Goal: Register for event/course

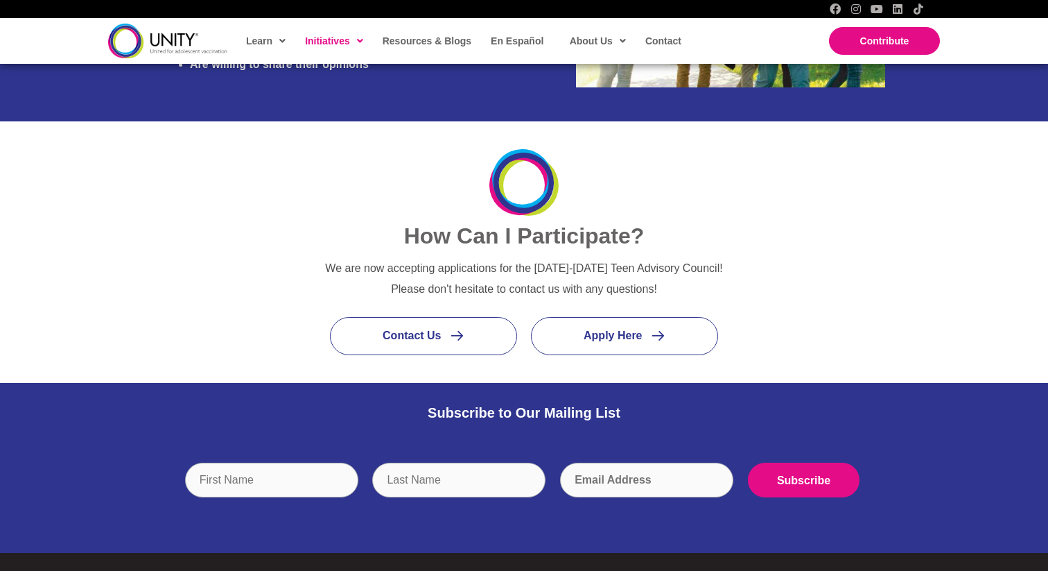
scroll to position [1516, 0]
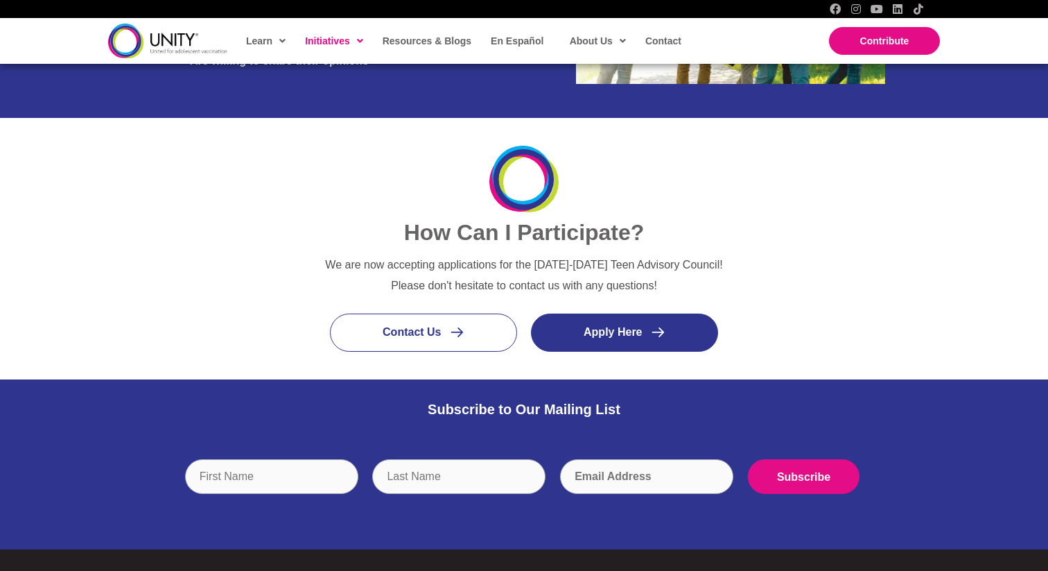
click at [591, 322] on link "Apply Here" at bounding box center [624, 332] width 187 height 38
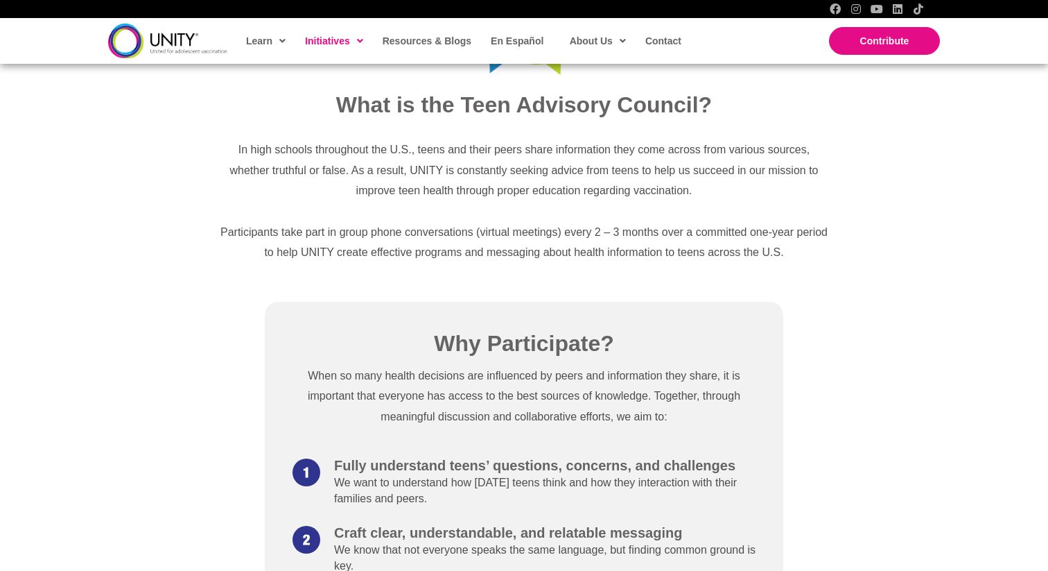
scroll to position [528, 0]
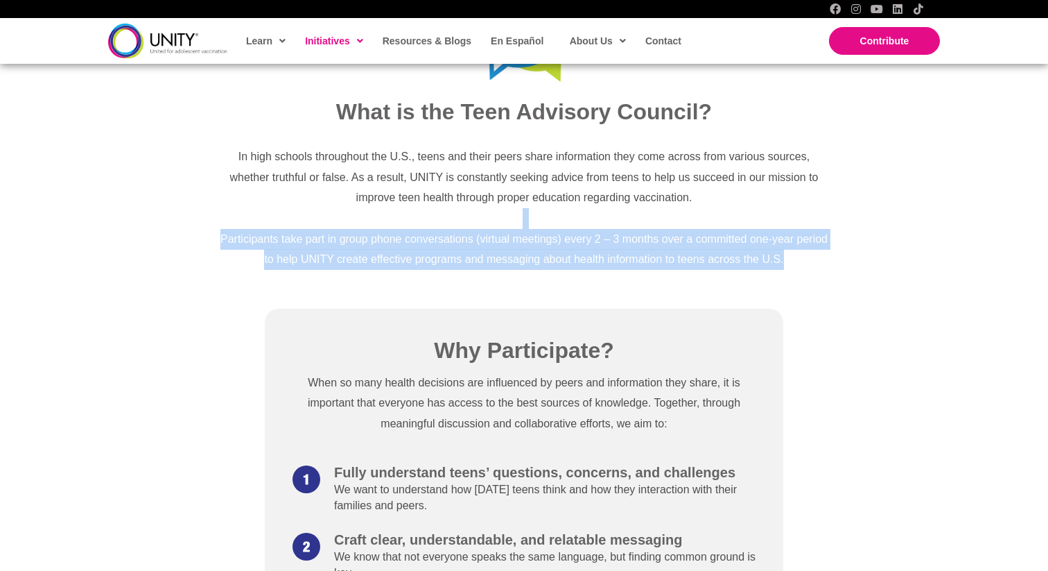
drag, startPoint x: 476, startPoint y: 313, endPoint x: 452, endPoint y: 210, distance: 106.1
click at [452, 211] on div "Teen Advisory Council A nationwide effort to bring teens and young adults toget…" at bounding box center [524, 496] width 1048 height 1740
click at [452, 210] on p at bounding box center [523, 218] width 611 height 21
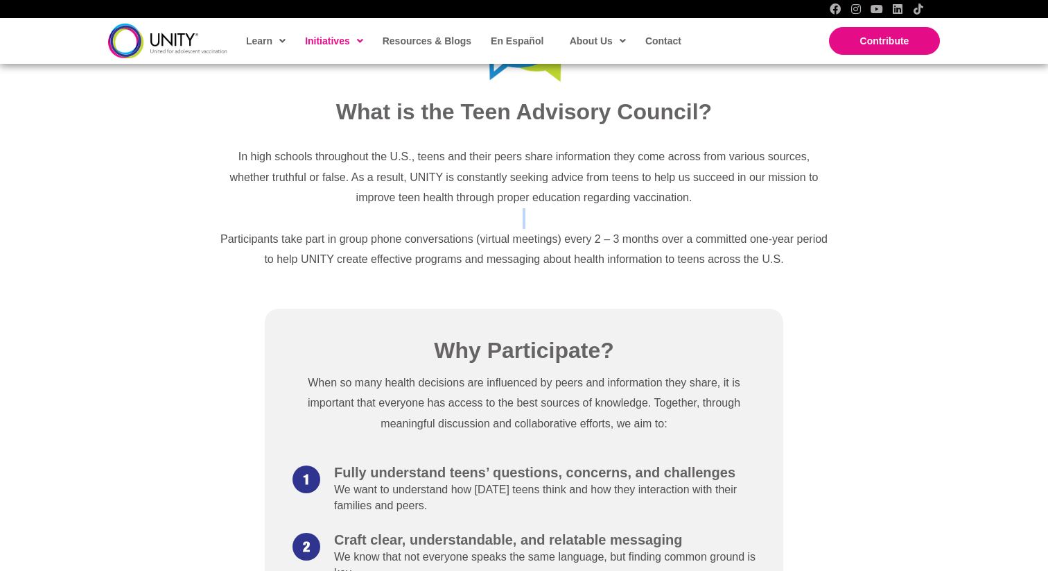
click at [452, 210] on p at bounding box center [523, 218] width 611 height 21
click at [456, 192] on span "In high schools throughout the U.S., teens and their peers share information th…" at bounding box center [524, 176] width 589 height 53
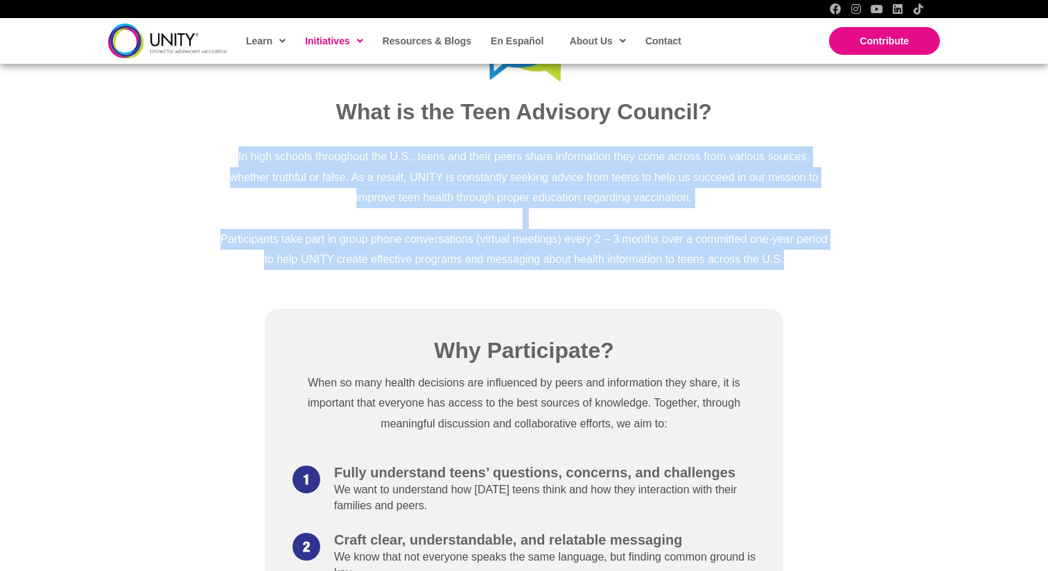
drag, startPoint x: 456, startPoint y: 192, endPoint x: 456, endPoint y: 271, distance: 79.0
click at [456, 271] on div "In high schools throughout the U.S., teens and their peers share information th…" at bounding box center [524, 207] width 639 height 151
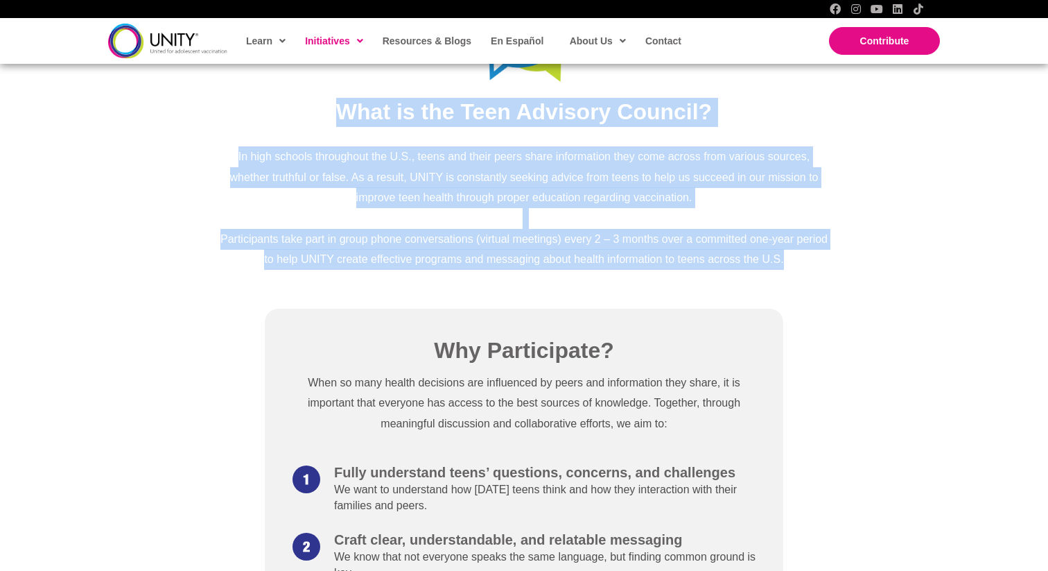
drag, startPoint x: 456, startPoint y: 271, endPoint x: 238, endPoint y: 112, distance: 270.0
click at [237, 112] on div "What is the Teen Advisory Council? In high schools throughout the U.S., teens a…" at bounding box center [524, 140] width 639 height 286
click at [238, 112] on h2 "What is the Teen Advisory Council?" at bounding box center [523, 112] width 611 height 29
drag, startPoint x: 238, startPoint y: 112, endPoint x: 533, endPoint y: 291, distance: 345.3
click at [533, 291] on div "What is the Teen Advisory Council? In high schools throughout the U.S., teens a…" at bounding box center [524, 140] width 1048 height 314
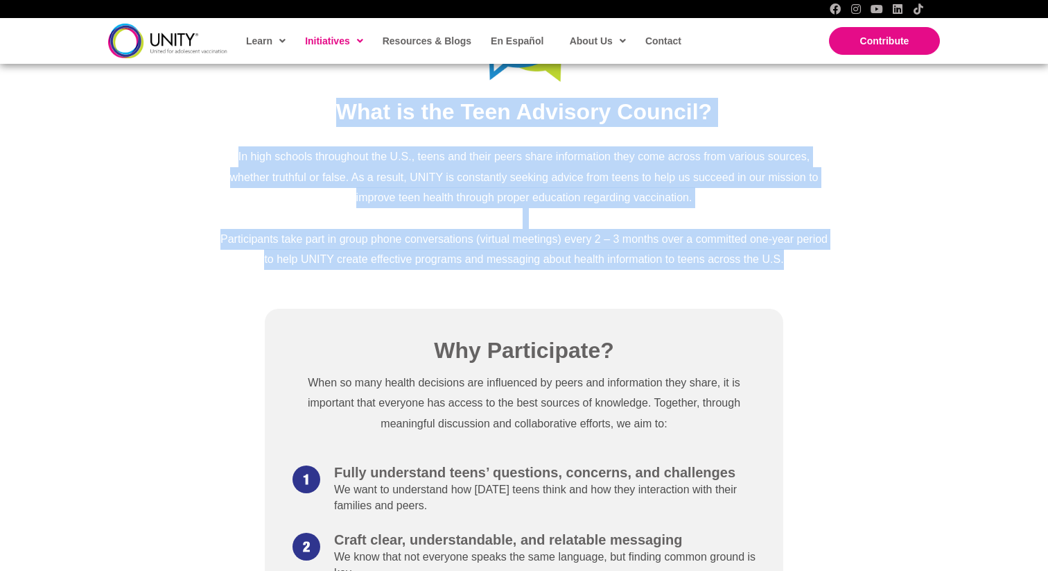
click at [533, 291] on div "What is the Teen Advisory Council? In high schools throughout the U.S., teens a…" at bounding box center [524, 140] width 1048 height 314
drag, startPoint x: 496, startPoint y: 276, endPoint x: 313, endPoint y: 107, distance: 248.8
click at [313, 107] on div "What is the Teen Advisory Council? In high schools throughout the U.S., teens a…" at bounding box center [524, 140] width 639 height 286
click at [313, 107] on h2 "What is the Teen Advisory Council?" at bounding box center [523, 112] width 611 height 29
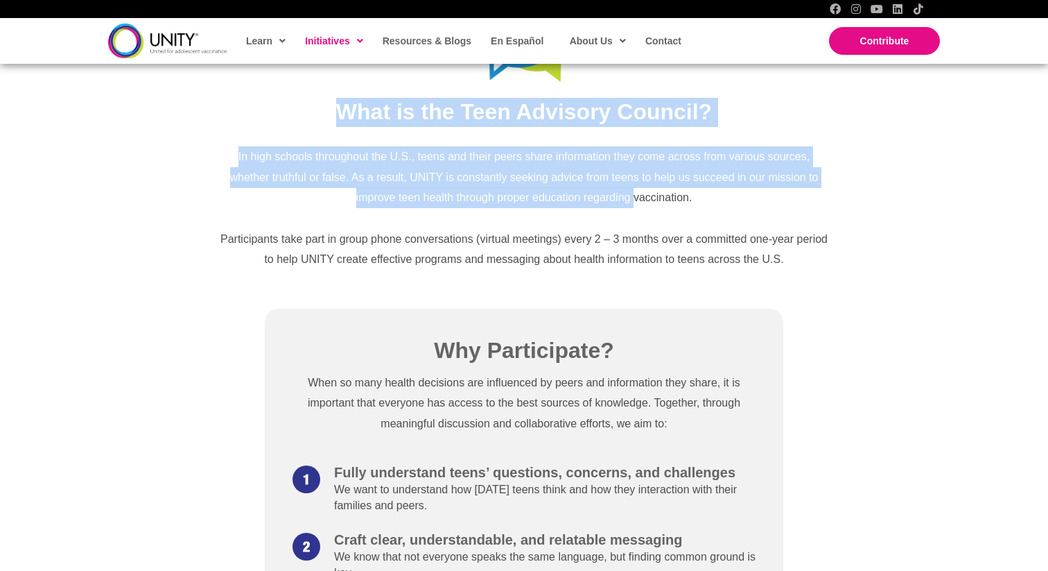
drag, startPoint x: 313, startPoint y: 107, endPoint x: 634, endPoint y: 202, distance: 335.2
click at [629, 200] on div "What is the Teen Advisory Council? In high schools throughout the U.S., teens a…" at bounding box center [524, 140] width 639 height 286
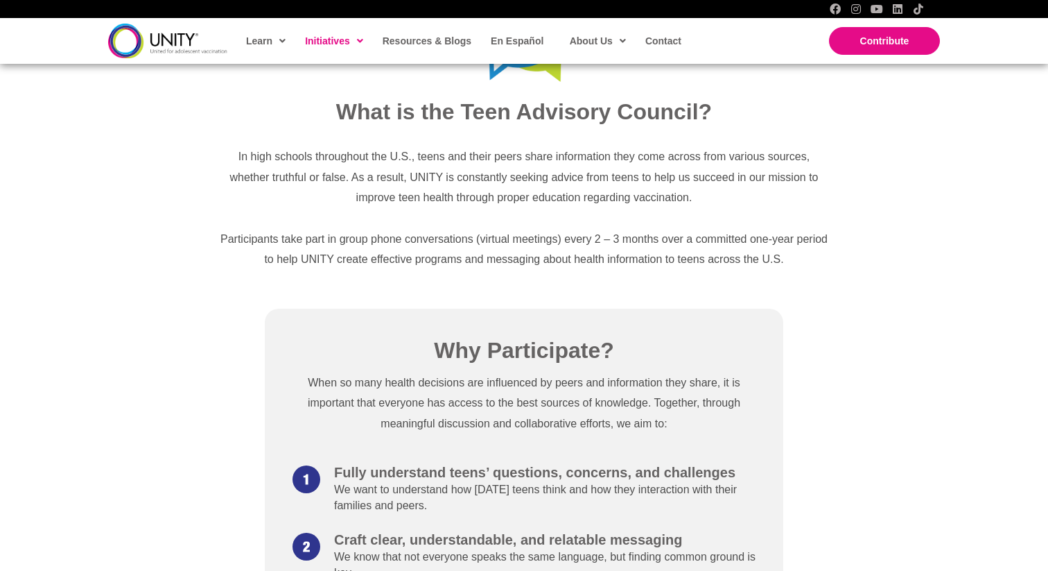
click at [650, 218] on p at bounding box center [523, 218] width 611 height 21
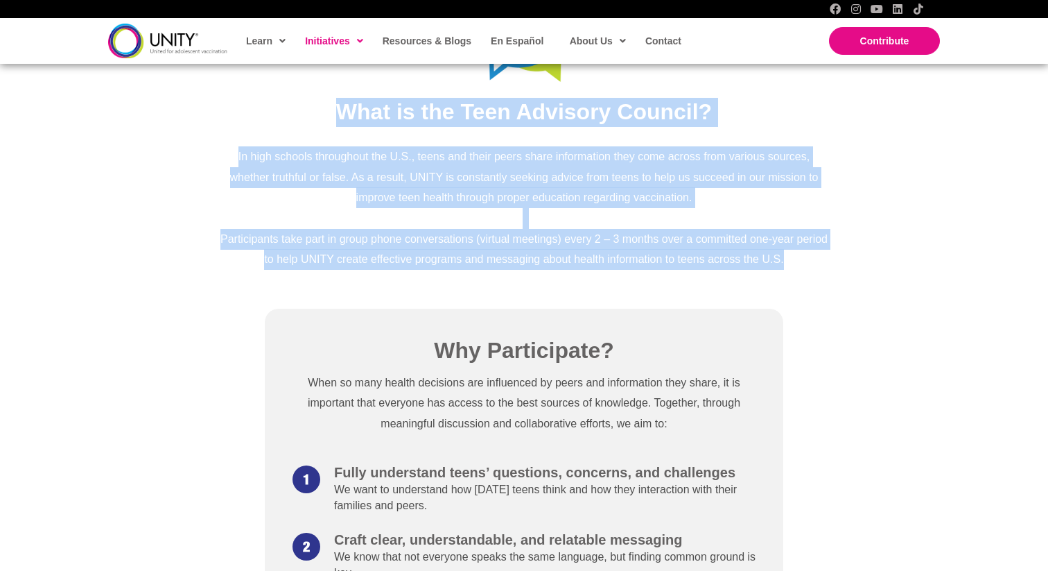
drag, startPoint x: 310, startPoint y: 119, endPoint x: 641, endPoint y: 304, distance: 379.6
click at [641, 304] on div "Teen Advisory Council A nationwide effort to bring teens and young adults toget…" at bounding box center [524, 496] width 1048 height 1740
click at [641, 304] on div "Why Participate? When so many health decisions are influenced by peers and info…" at bounding box center [524, 565] width 1048 height 536
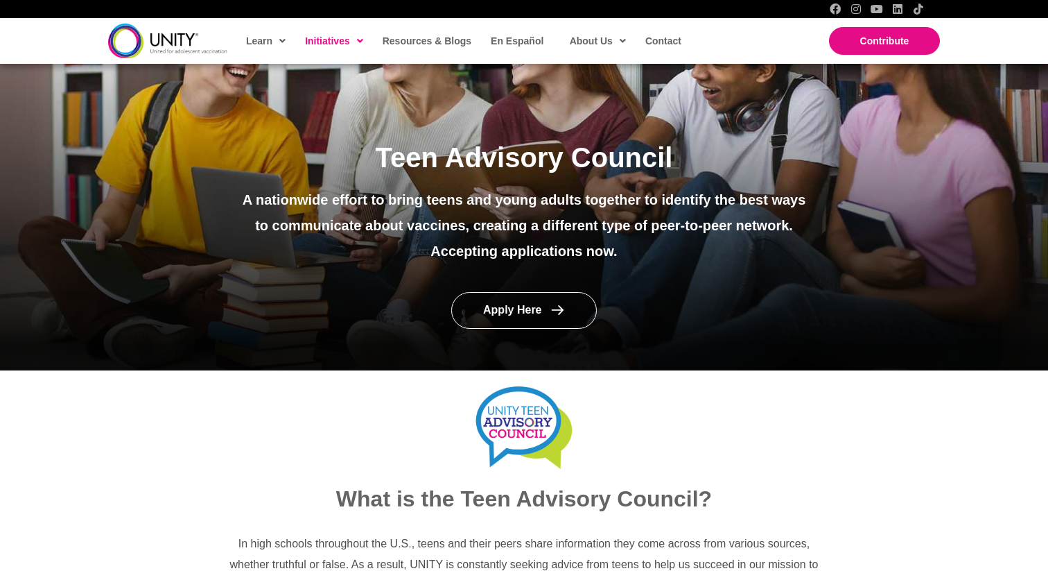
scroll to position [0, 0]
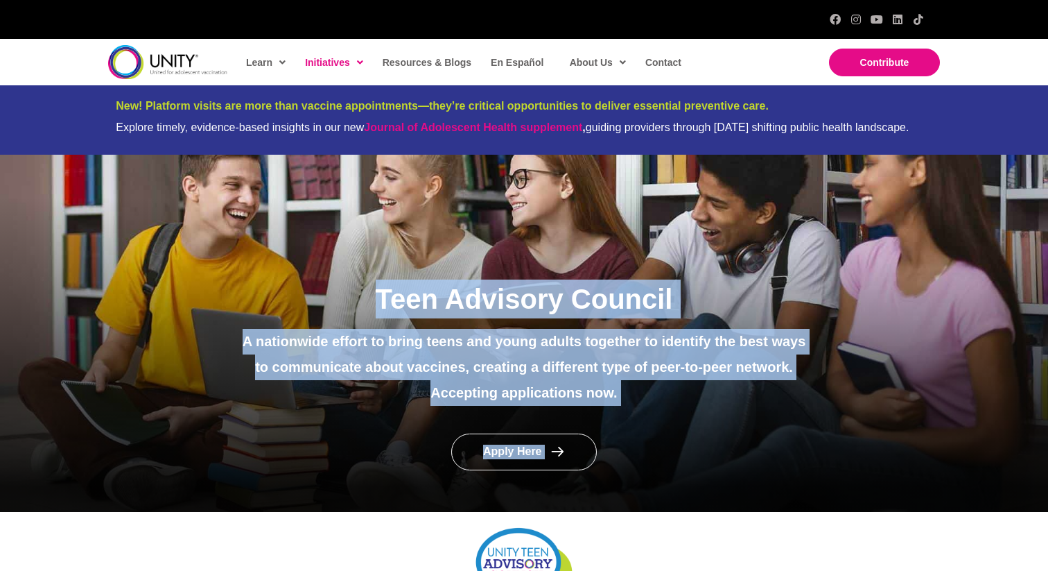
drag, startPoint x: 307, startPoint y: 218, endPoint x: 346, endPoint y: 312, distance: 102.0
click at [346, 312] on div "Teen Advisory Council A nationwide effort to bring teens and young adults toget…" at bounding box center [524, 333] width 1048 height 357
click at [346, 312] on h1 "Teen Advisory Council" at bounding box center [524, 298] width 573 height 39
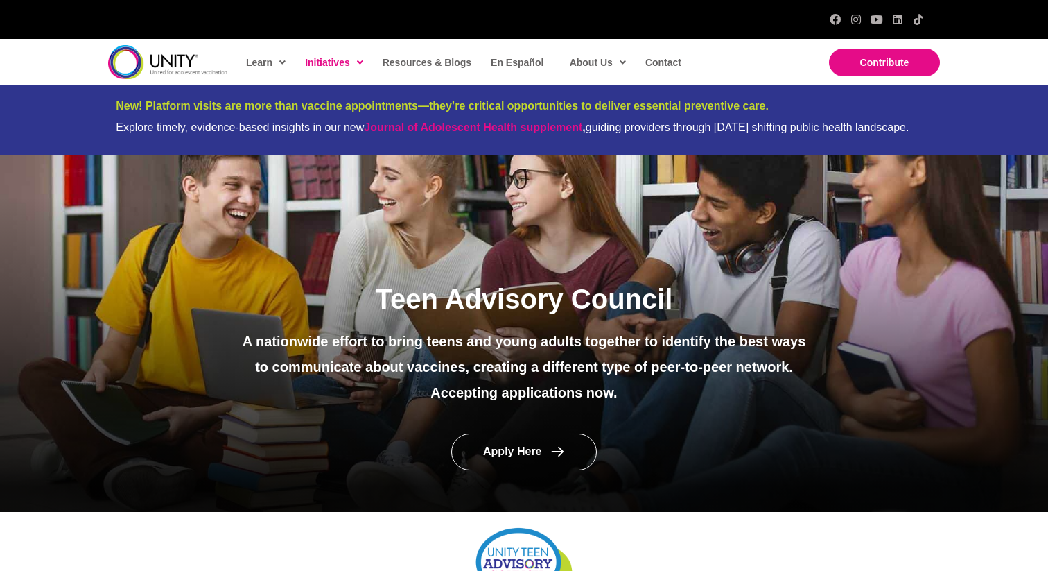
drag, startPoint x: 423, startPoint y: 361, endPoint x: 410, endPoint y: 355, distance: 13.7
click at [422, 358] on p "A nationwide effort to bring teens and young adults together to identify the be…" at bounding box center [524, 354] width 573 height 51
click at [410, 355] on p "A nationwide effort to bring teens and young adults together to identify the be…" at bounding box center [524, 354] width 573 height 51
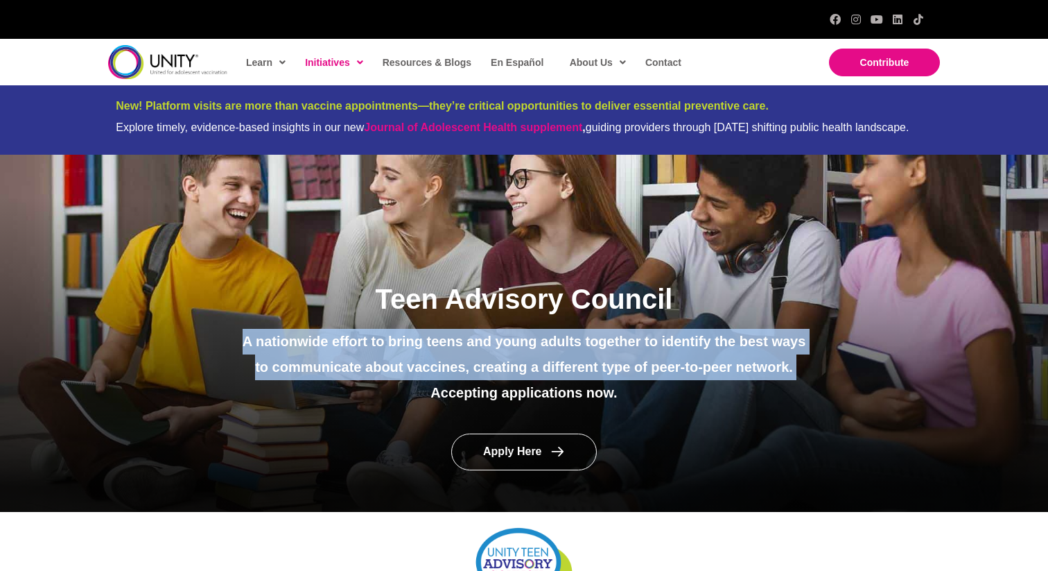
click at [410, 355] on p "A nationwide effort to bring teens and young adults together to identify the be…" at bounding box center [524, 354] width 573 height 51
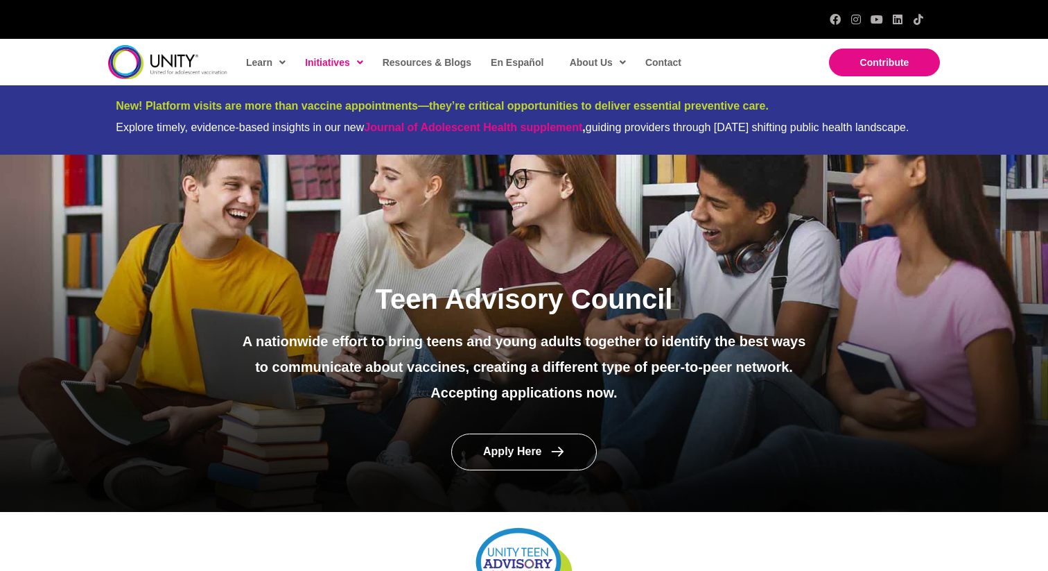
click at [514, 410] on div "Teen Advisory Council A nationwide effort to bring teens and young adults toget…" at bounding box center [524, 349] width 600 height 140
click at [518, 454] on span "Apply Here" at bounding box center [512, 452] width 58 height 12
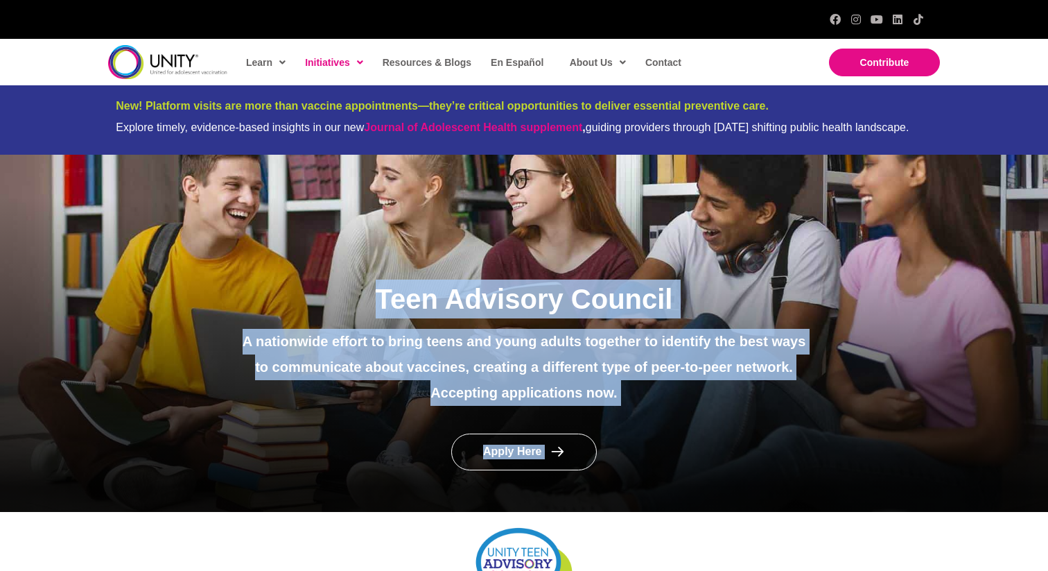
drag, startPoint x: 354, startPoint y: 265, endPoint x: 360, endPoint y: 299, distance: 34.5
click at [360, 299] on div "Teen Advisory Council A nationwide effort to bring teens and young adults toget…" at bounding box center [524, 333] width 1048 height 357
click at [323, 315] on h1 "Teen Advisory Council" at bounding box center [524, 298] width 573 height 39
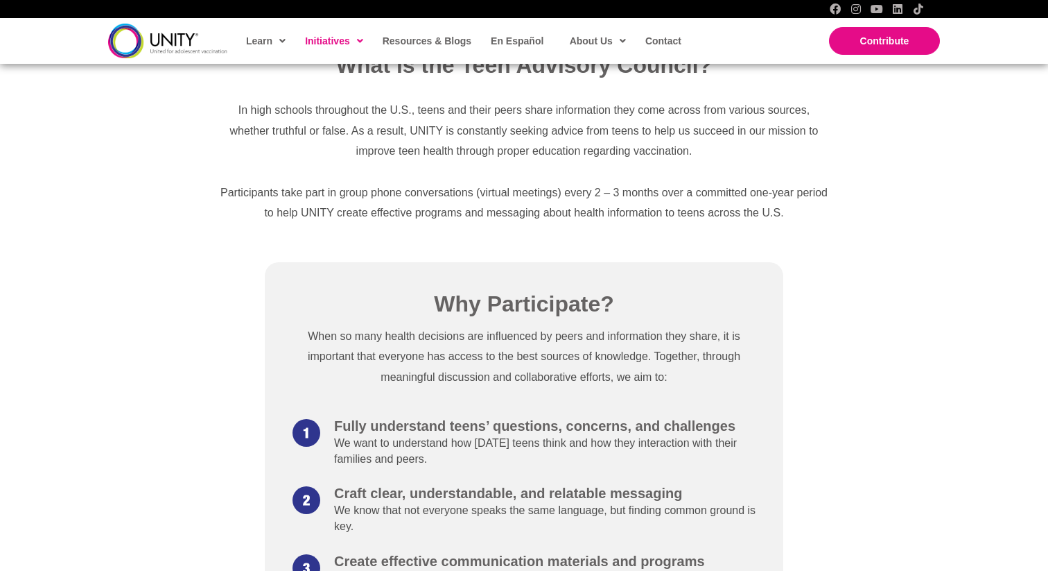
scroll to position [578, 0]
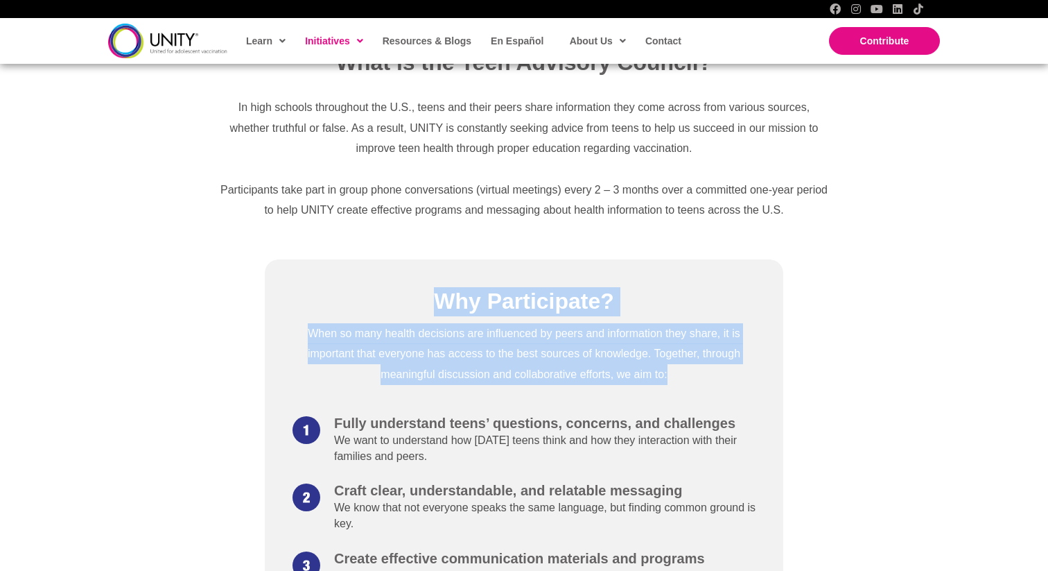
drag, startPoint x: 323, startPoint y: 315, endPoint x: 635, endPoint y: 389, distance: 320.7
click at [635, 389] on div "Why Participate? When so many health decisions are influenced by peers and info…" at bounding box center [524, 511] width 519 height 504
click at [635, 389] on div "When so many health decisions are influenced by peers and information they shar…" at bounding box center [524, 363] width 463 height 80
drag, startPoint x: 635, startPoint y: 389, endPoint x: 607, endPoint y: 259, distance: 133.3
click at [607, 259] on div "Why Participate? When so many health decisions are influenced by peers and info…" at bounding box center [524, 516] width 1048 height 536
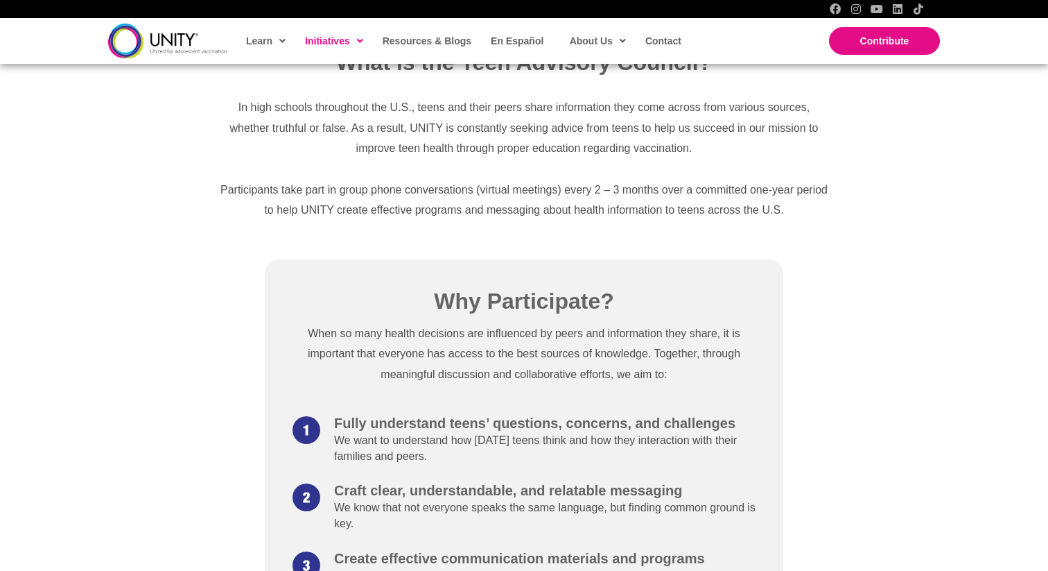
click at [607, 259] on div "Why Participate? When so many health decisions are influenced by peers and info…" at bounding box center [524, 516] width 1048 height 536
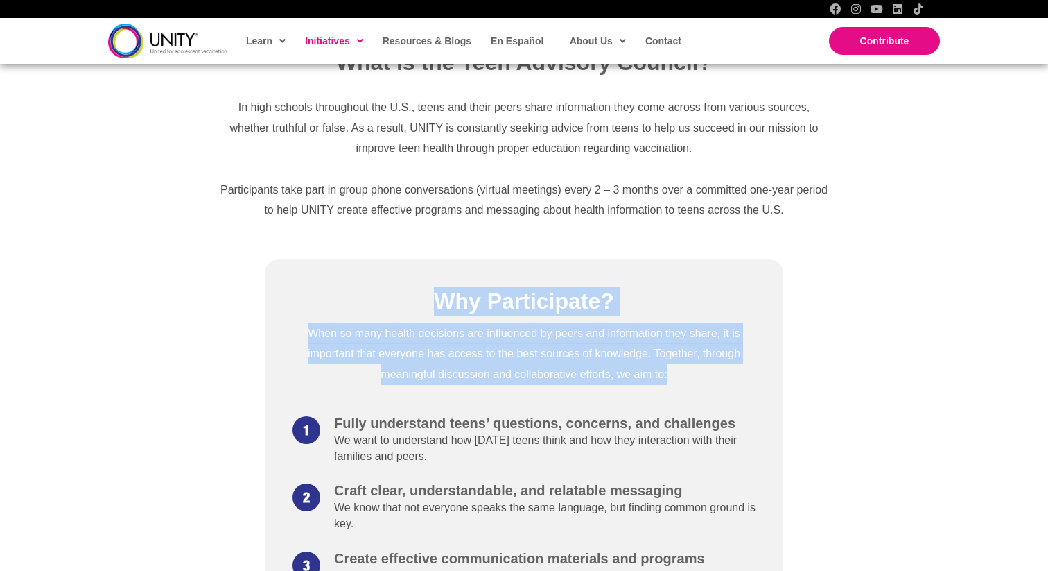
drag, startPoint x: 607, startPoint y: 259, endPoint x: 693, endPoint y: 392, distance: 159.0
click at [693, 392] on div "Why Participate? When so many health decisions are influenced by peers and info…" at bounding box center [524, 516] width 1048 height 536
click at [693, 392] on div "When so many health decisions are influenced by peers and information they shar…" at bounding box center [524, 363] width 463 height 80
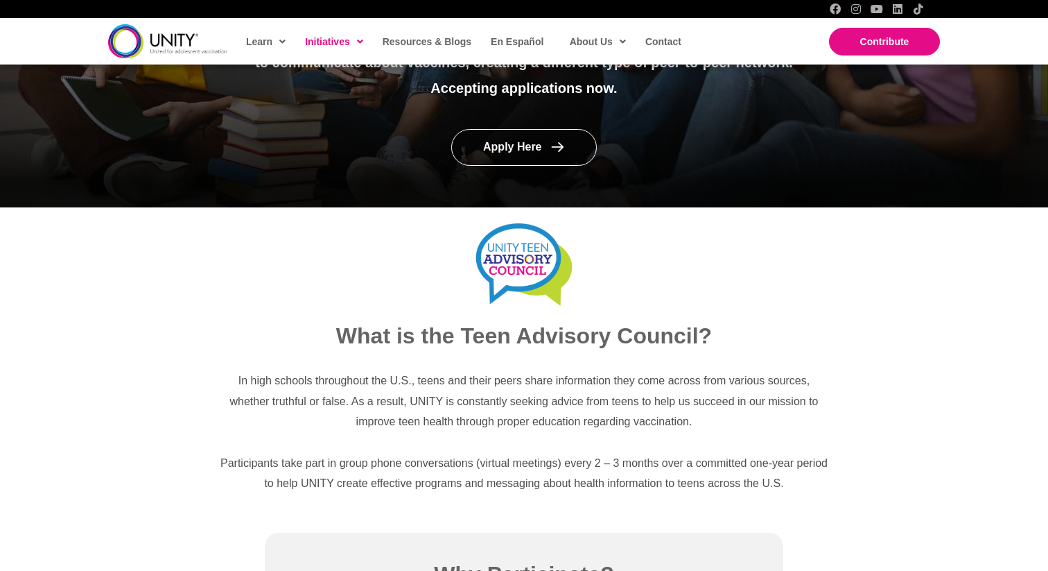
scroll to position [0, 0]
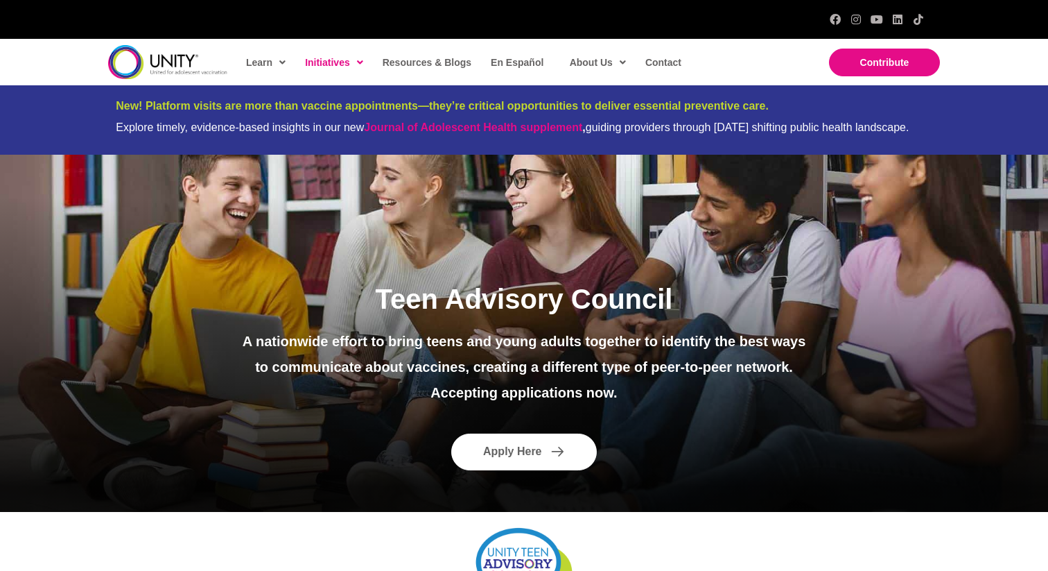
click at [519, 444] on link "Apply Here" at bounding box center [524, 451] width 146 height 37
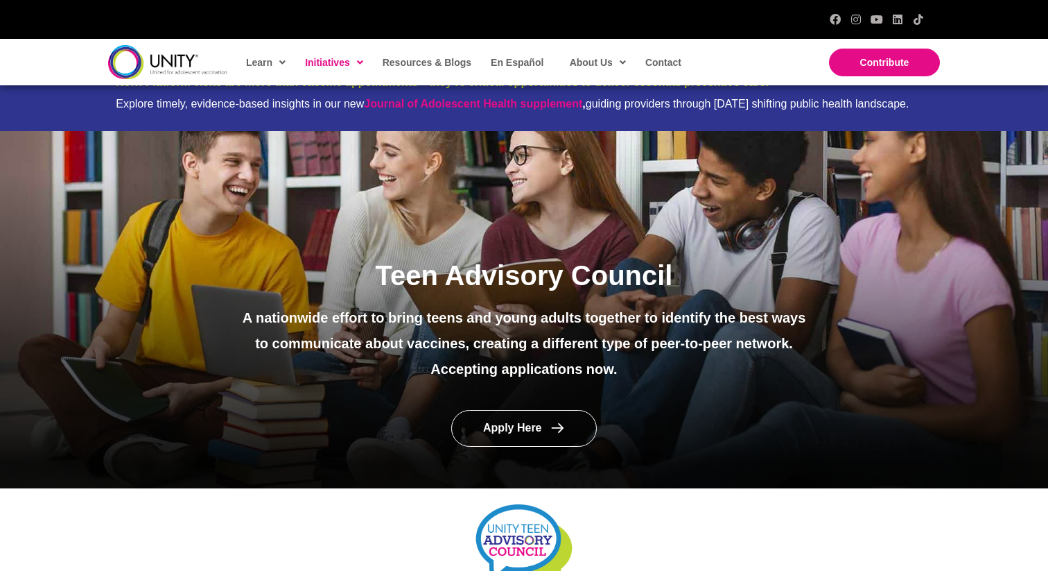
scroll to position [21, 0]
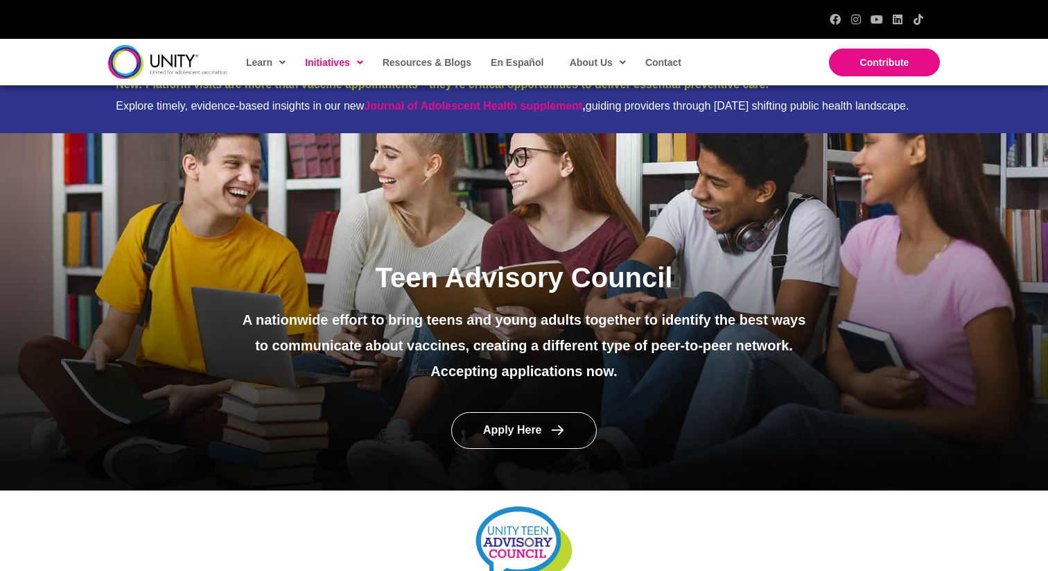
click at [501, 401] on div "Apply Here" at bounding box center [524, 430] width 600 height 64
click at [503, 437] on link "Apply Here" at bounding box center [524, 430] width 146 height 37
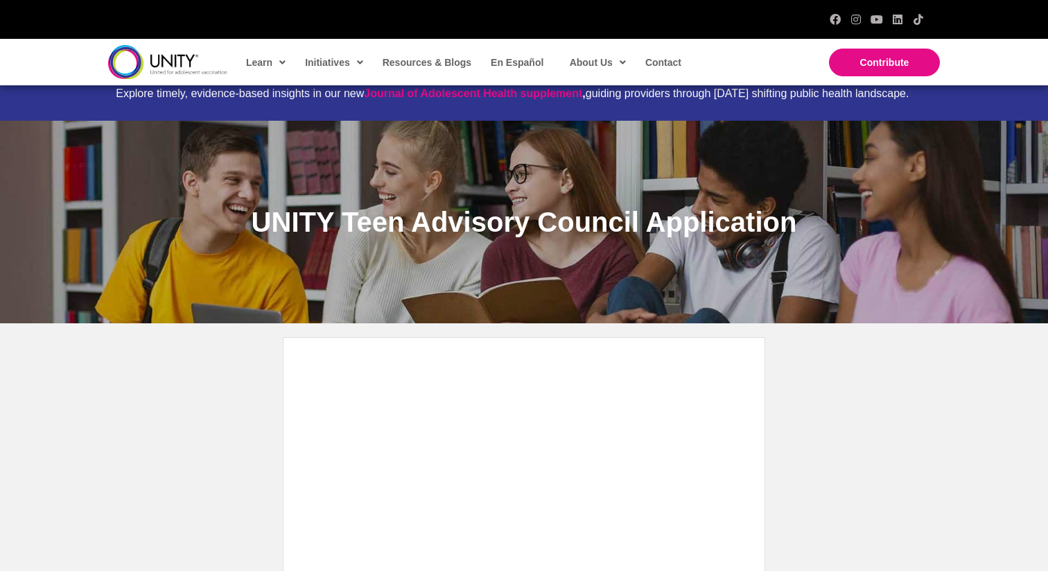
scroll to position [24, 0]
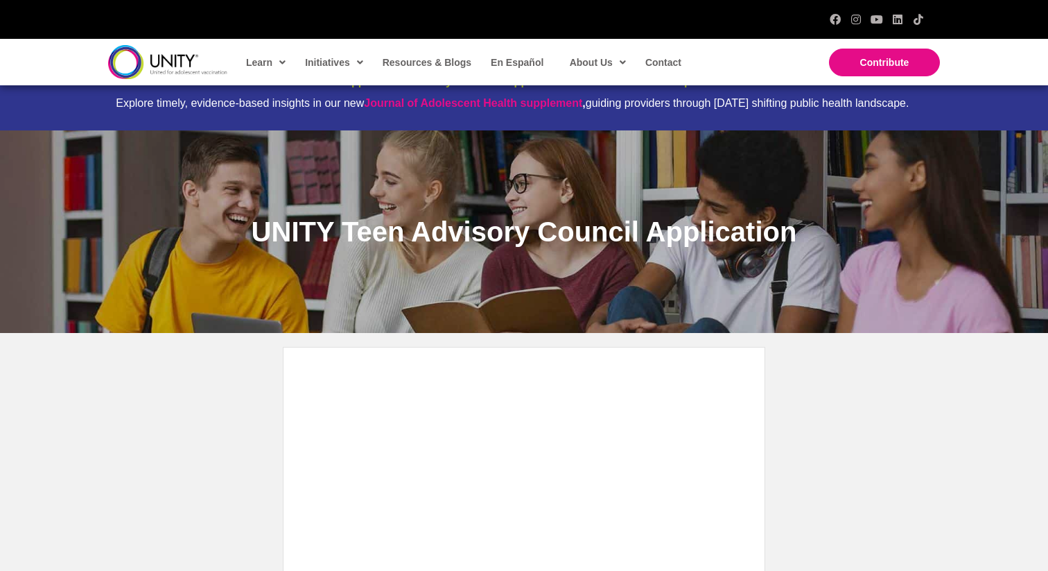
drag, startPoint x: 732, startPoint y: 185, endPoint x: 733, endPoint y: 279, distance: 93.6
click at [733, 279] on div "UNITY Teen Advisory Council Application" at bounding box center [524, 231] width 1048 height 202
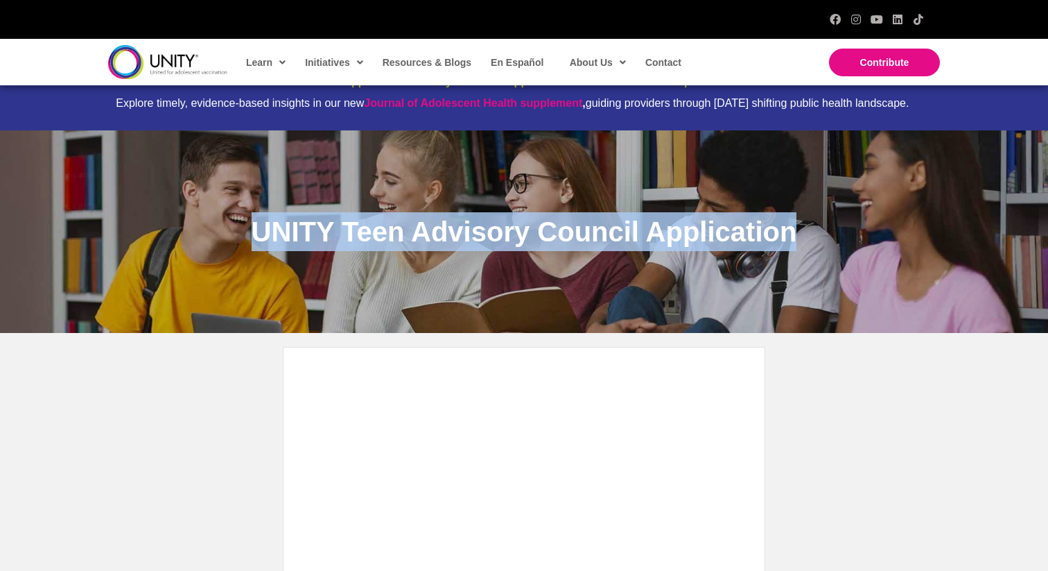
drag, startPoint x: 733, startPoint y: 279, endPoint x: 223, endPoint y: 244, distance: 510.8
click at [223, 244] on div "UNITY Teen Advisory Council Application" at bounding box center [524, 231] width 1048 height 202
click at [223, 244] on h1 "UNITY Teen Advisory Council Application" at bounding box center [524, 231] width 735 height 39
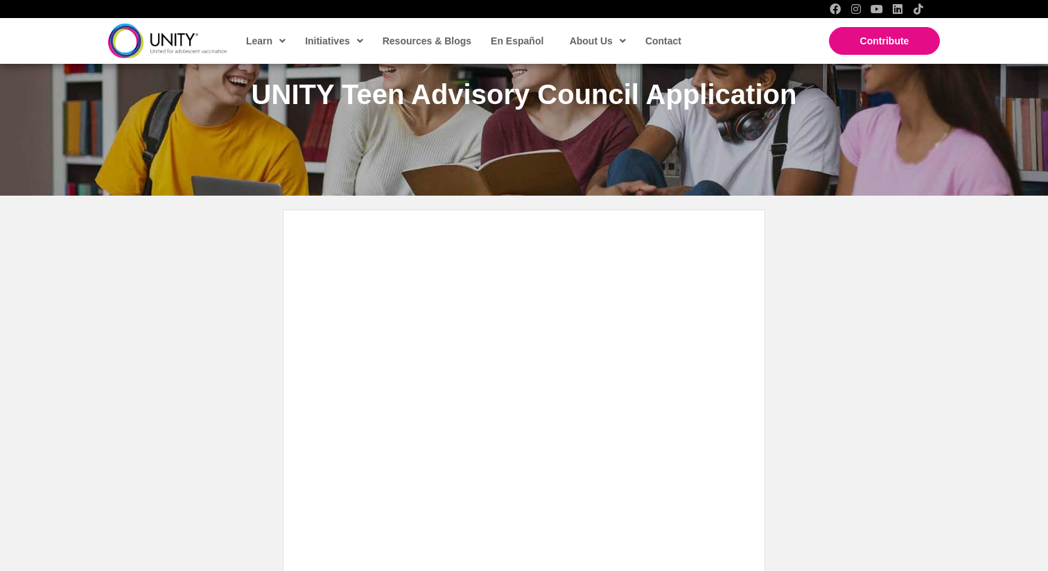
scroll to position [0, 0]
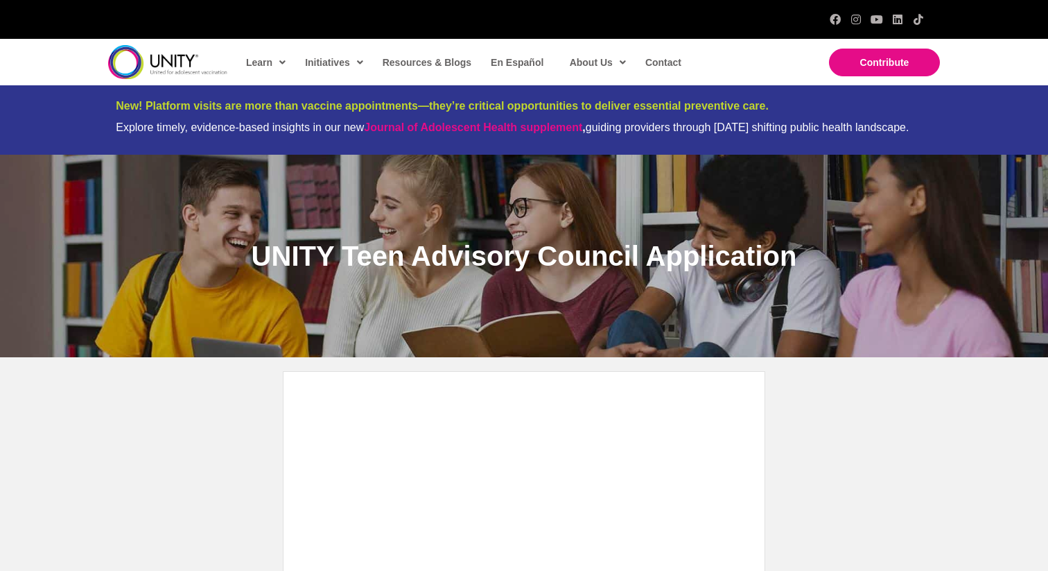
click at [526, 248] on span "UNITY Teen Advisory Council Application" at bounding box center [525, 256] width 546 height 31
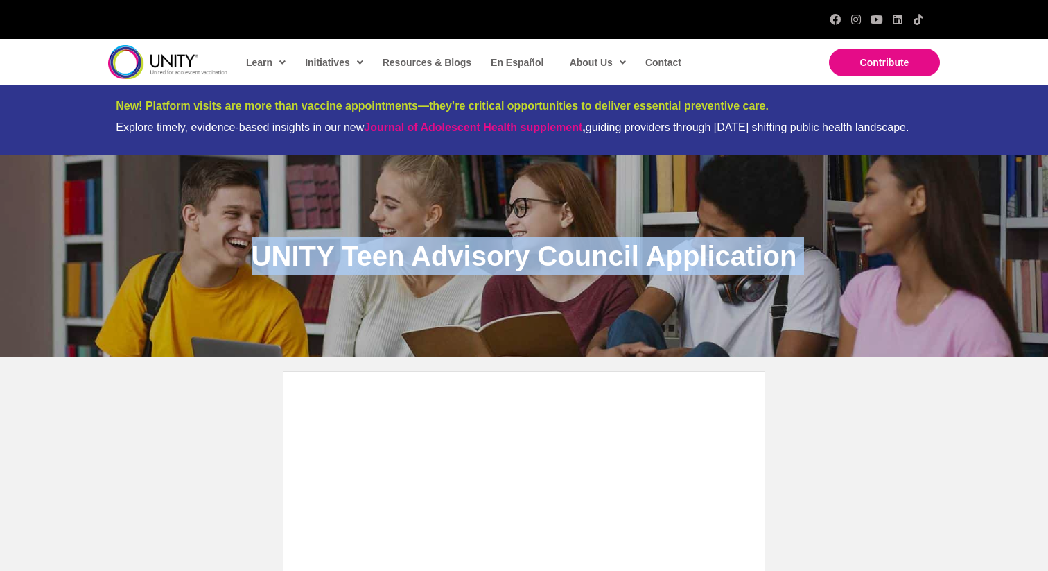
click at [526, 248] on span "UNITY Teen Advisory Council Application" at bounding box center [525, 256] width 546 height 31
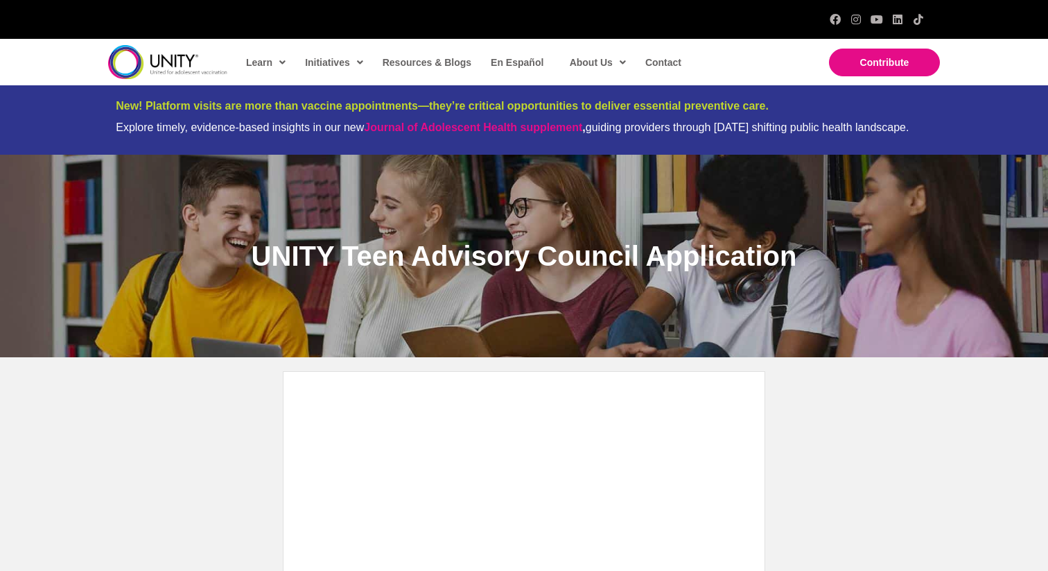
click at [670, 177] on div "UNITY Teen Advisory Council Application" at bounding box center [524, 256] width 1048 height 202
click at [806, 130] on div "Explore timely, evidence-based insights in our new Journal of Adolescent Health…" at bounding box center [524, 127] width 817 height 13
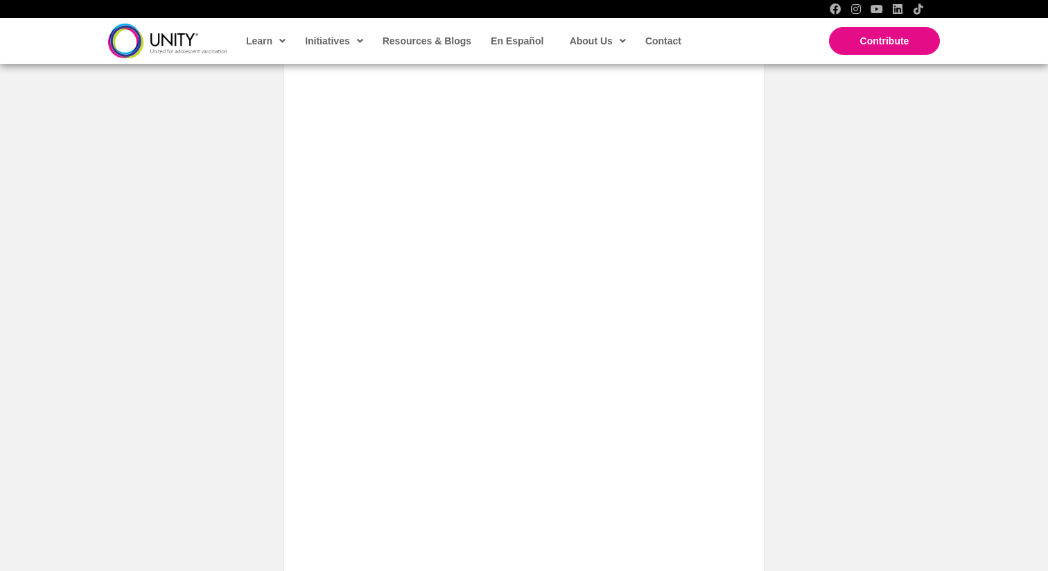
scroll to position [679, 0]
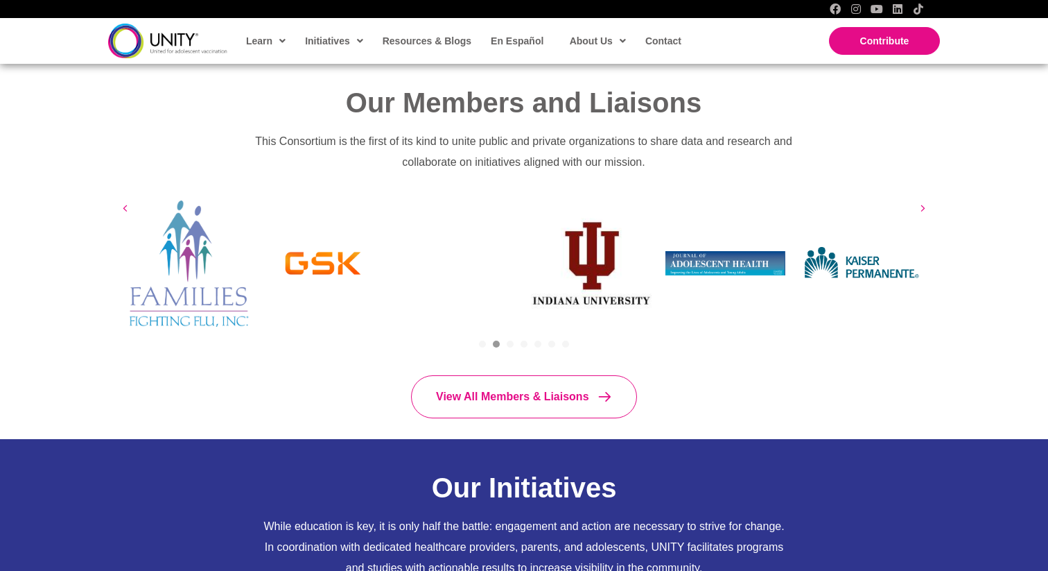
scroll to position [892, 0]
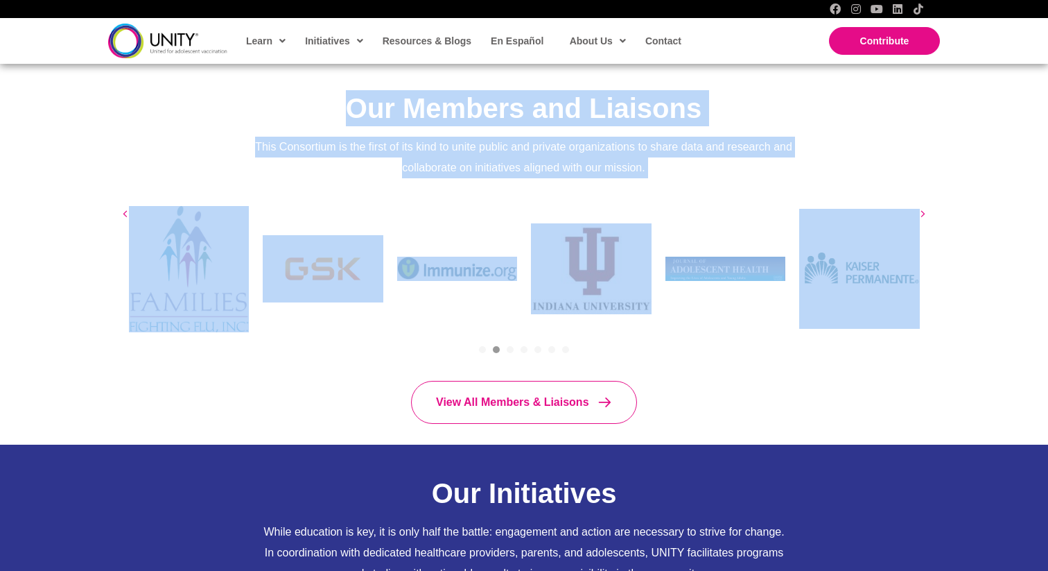
drag, startPoint x: 247, startPoint y: 79, endPoint x: 355, endPoint y: 362, distance: 302.8
click at [355, 362] on div "Our Members and Liaisons This Consortium is the first of its kind to unite publ…" at bounding box center [524, 251] width 1048 height 385
click at [355, 362] on div "View All Members & Liaisons" at bounding box center [524, 392] width 833 height 92
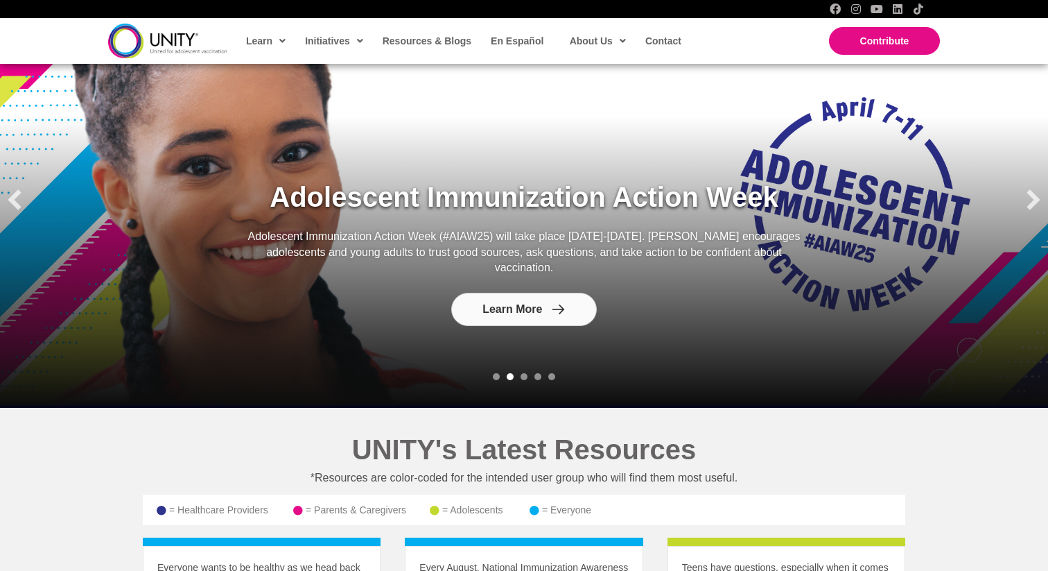
scroll to position [1500, 0]
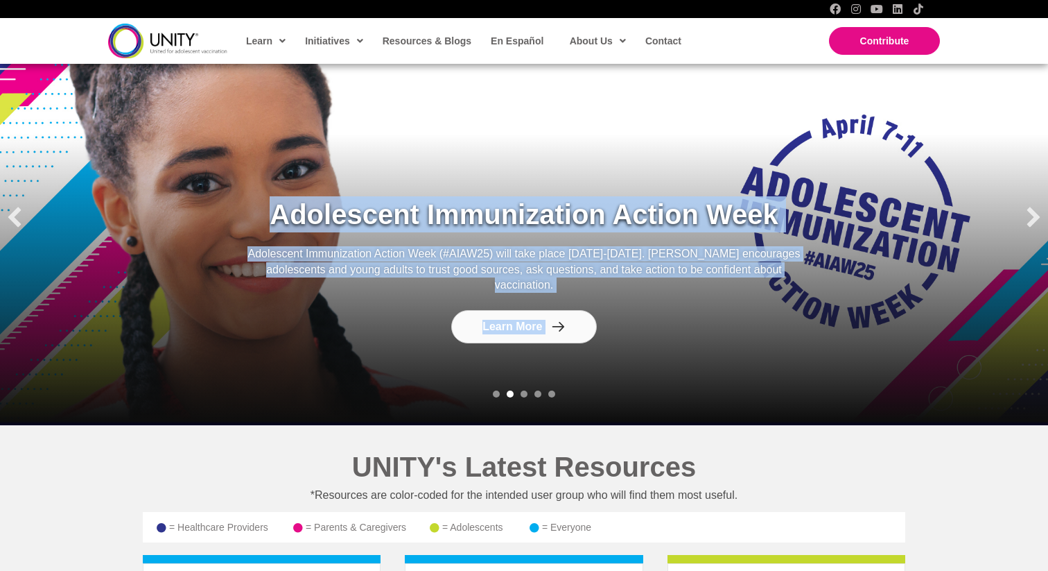
drag, startPoint x: 355, startPoint y: 362, endPoint x: 580, endPoint y: 415, distance: 231.4
click at [580, 415] on div "2023-2024 Teen Advisory Council A nationwide effort to bring teens and young ad…" at bounding box center [524, 217] width 1048 height 416
click at [580, 415] on div "1 2 3 4 5" at bounding box center [524, 429] width 1048 height 33
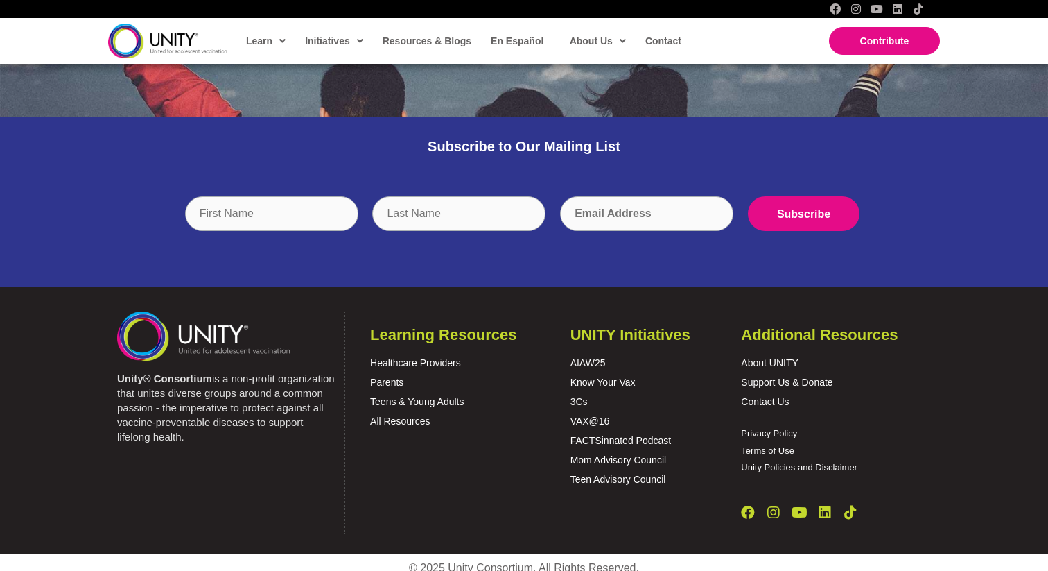
scroll to position [2727, 0]
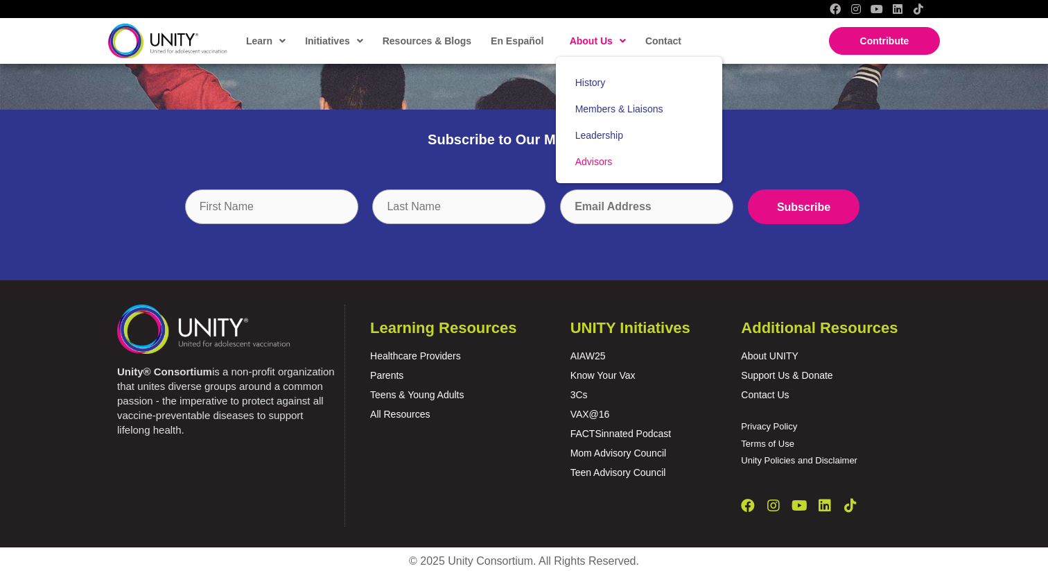
click at [591, 161] on span "Advisors" at bounding box center [593, 161] width 37 height 11
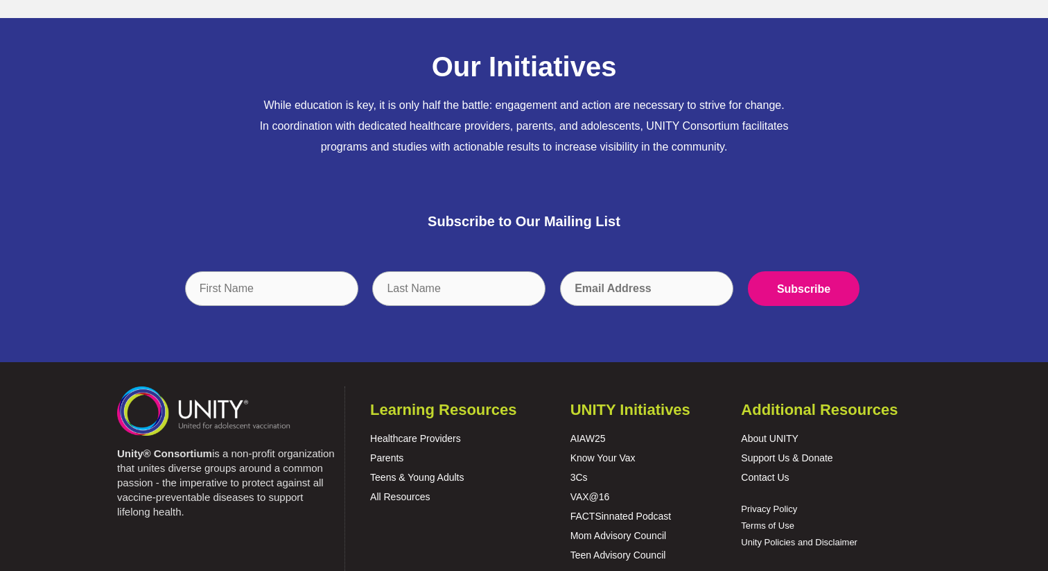
scroll to position [4214, 0]
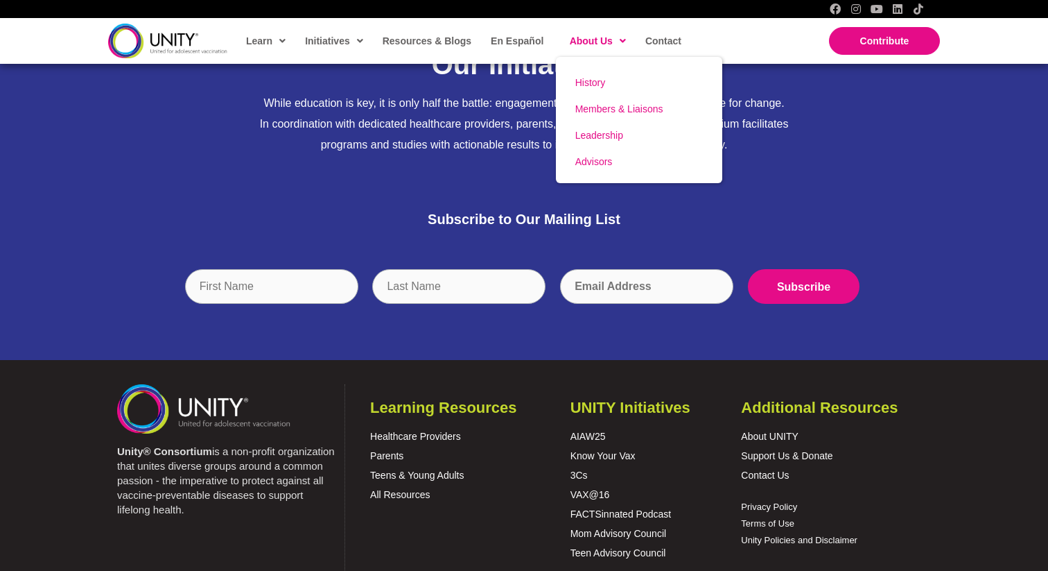
click at [591, 144] on link "Leadership" at bounding box center [639, 135] width 166 height 26
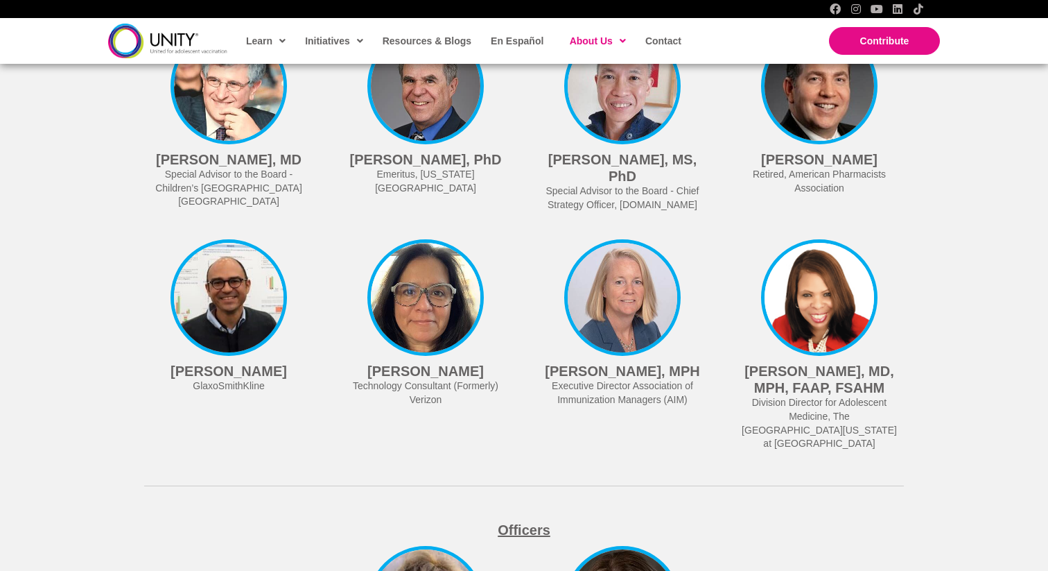
scroll to position [3342, 0]
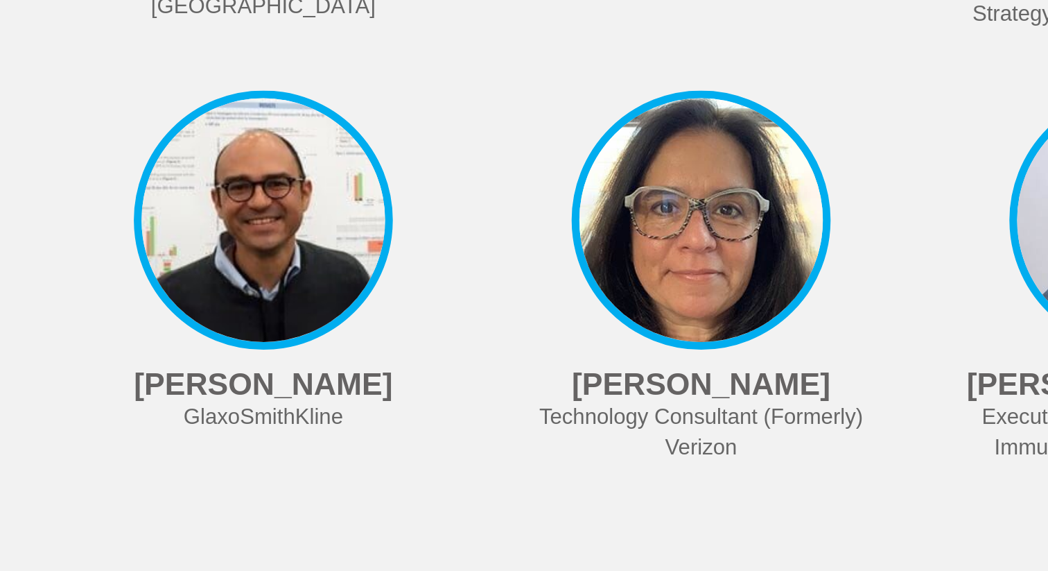
drag, startPoint x: 254, startPoint y: 381, endPoint x: 174, endPoint y: 315, distance: 103.0
click at [174, 225] on div "Paul Offit, MD Special Advisor to the Board - Children’s Hospital of Philadelph…" at bounding box center [228, 121] width 197 height 209
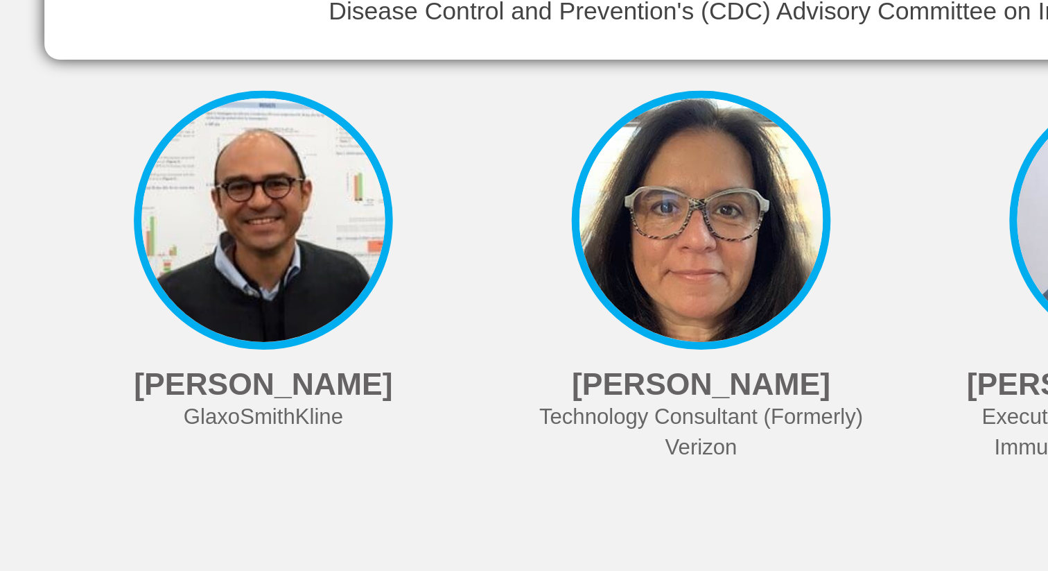
click at [174, 207] on div at bounding box center [201, 122] width 114 height 170
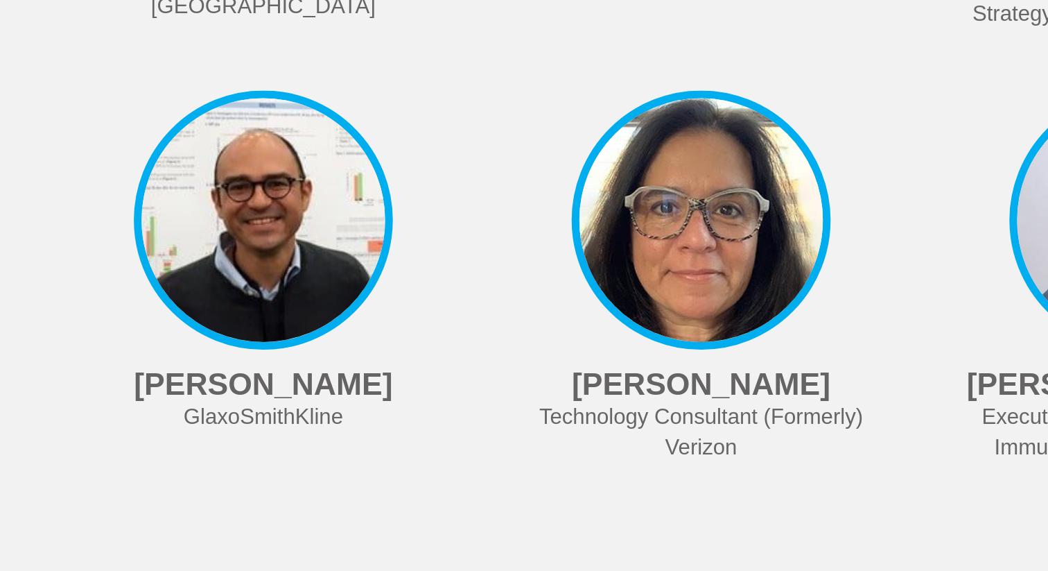
click at [184, 164] on h4 "Paul Offit, MD" at bounding box center [228, 155] width 155 height 17
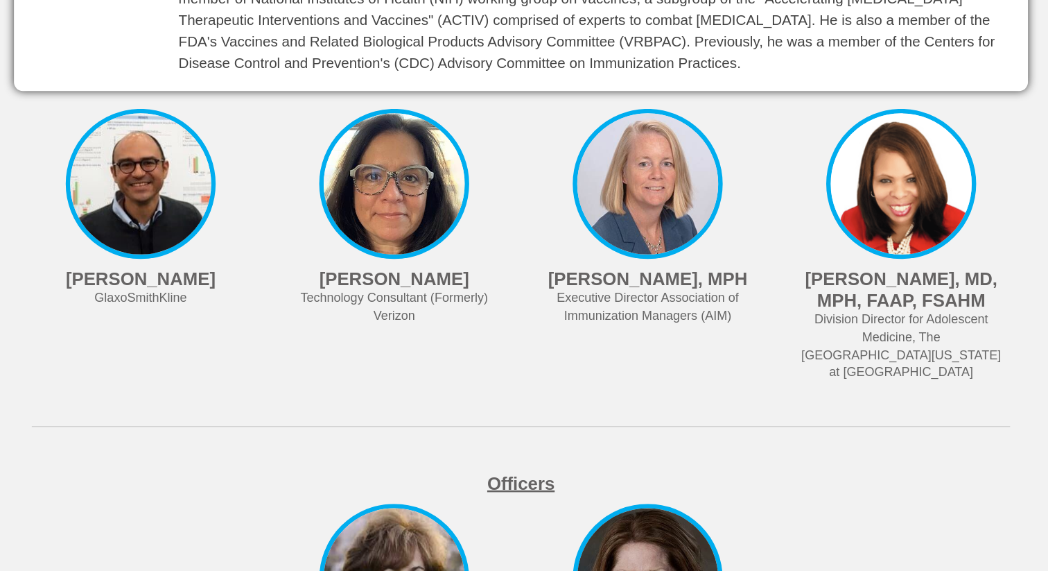
scroll to position [3372, 0]
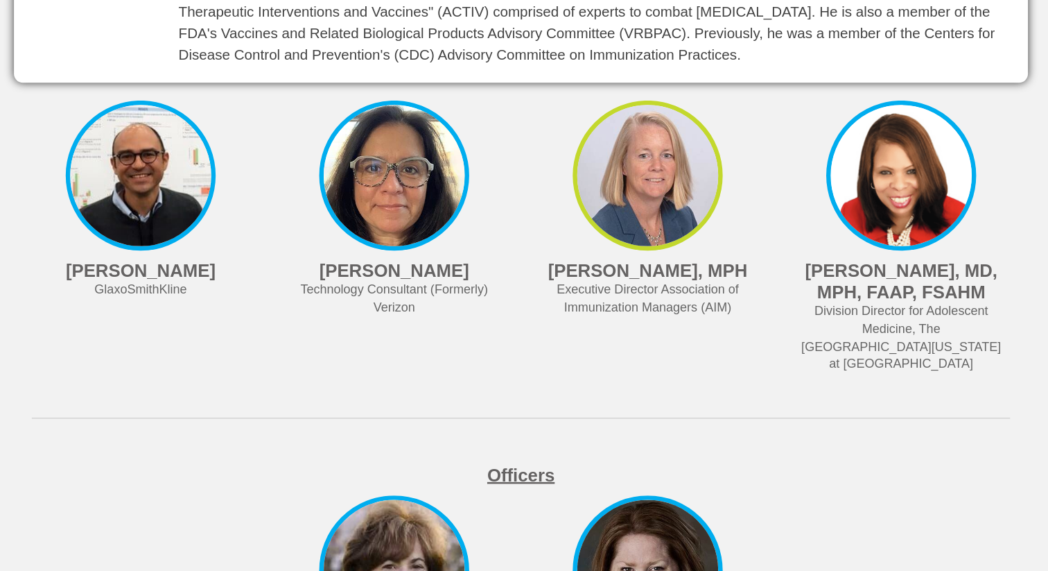
click at [559, 352] on div "Claire Hannan, MPH Executive Director Association of Immunization Managers (AIM)" at bounding box center [622, 295] width 197 height 195
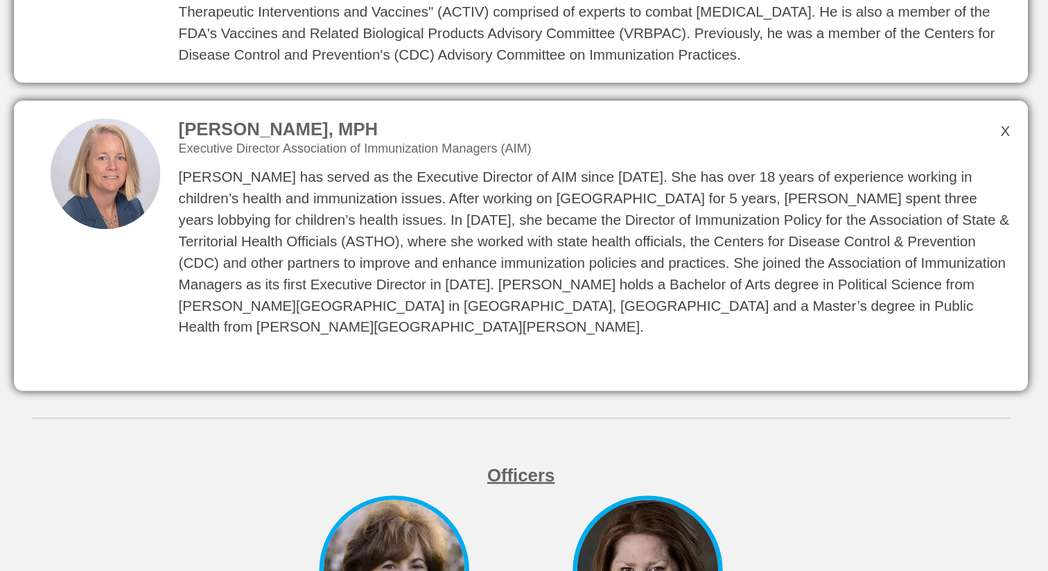
click at [559, 219] on div "Claire Hannan, MPH Executive Director Association of Immunization Managers (AIM)" at bounding box center [622, 208] width 197 height 21
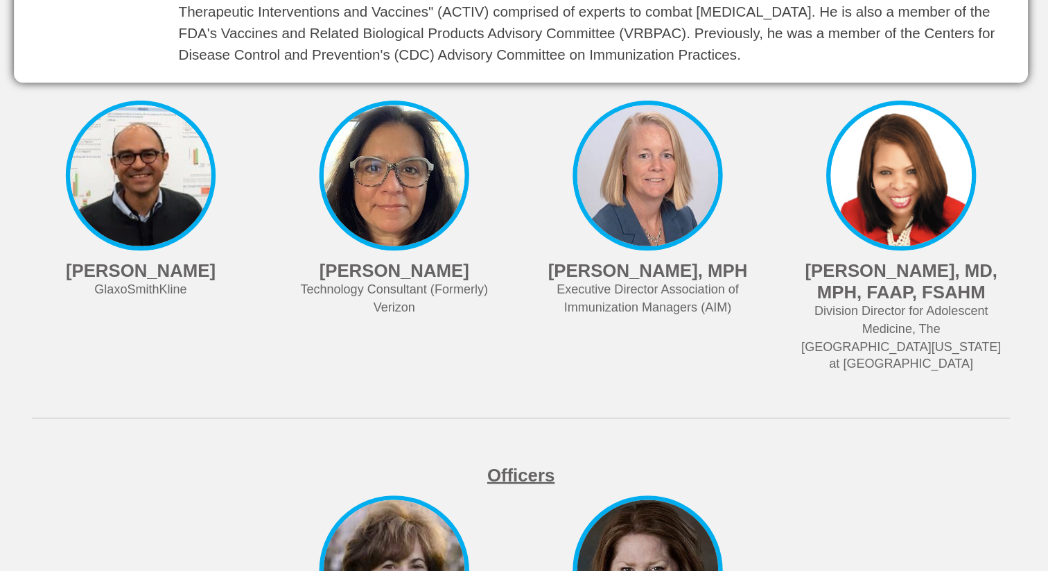
click at [901, 168] on div "Paul Offit, MD Special Advisor to the Board - Children’s Hospital of Philadelph…" at bounding box center [524, 93] width 788 height 198
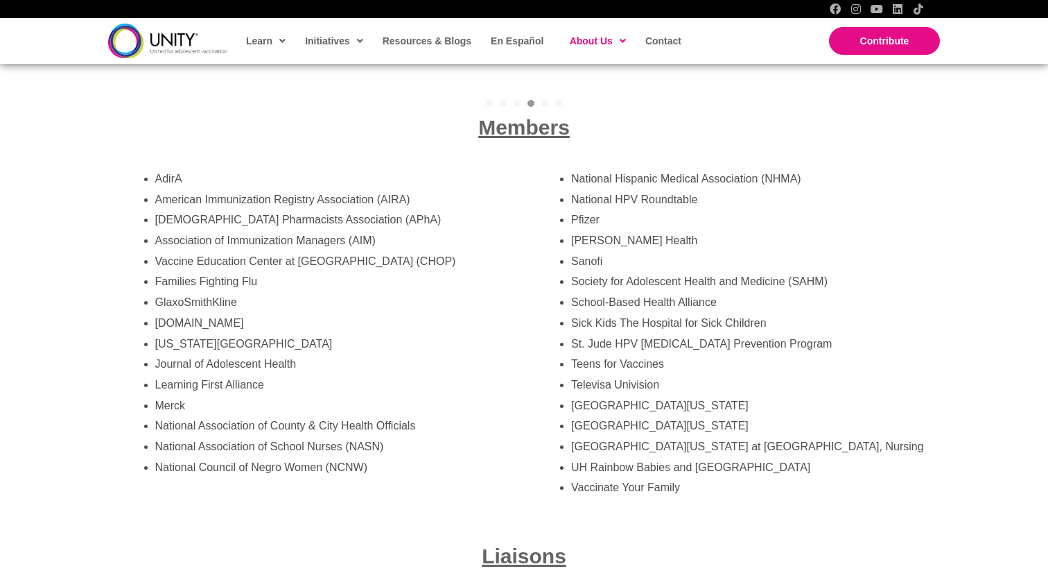
scroll to position [2504, 0]
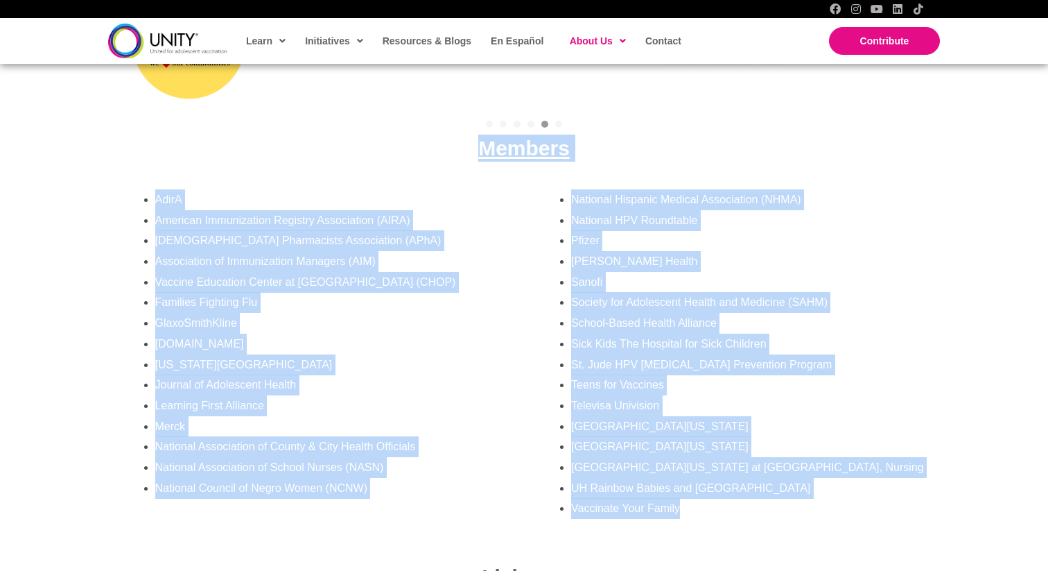
drag, startPoint x: 418, startPoint y: 115, endPoint x: 692, endPoint y: 493, distance: 466.7
click at [692, 493] on div "Our Members and Liaisons This Consortium is the first of its kind to unite publ…" at bounding box center [524, 277] width 833 height 824
click at [692, 498] on li "Vaccinate Your Family" at bounding box center [749, 508] width 356 height 21
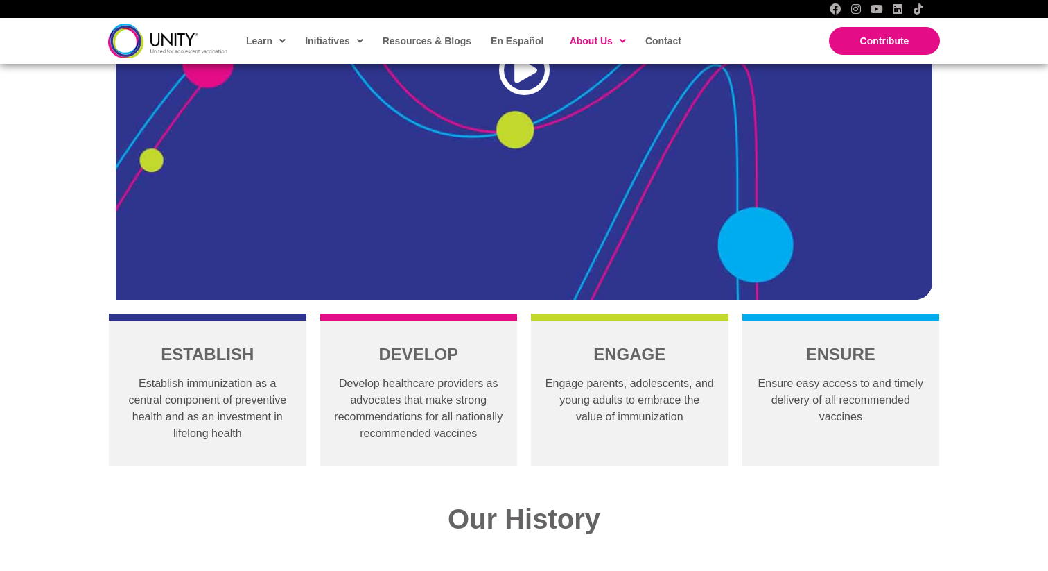
scroll to position [869, 0]
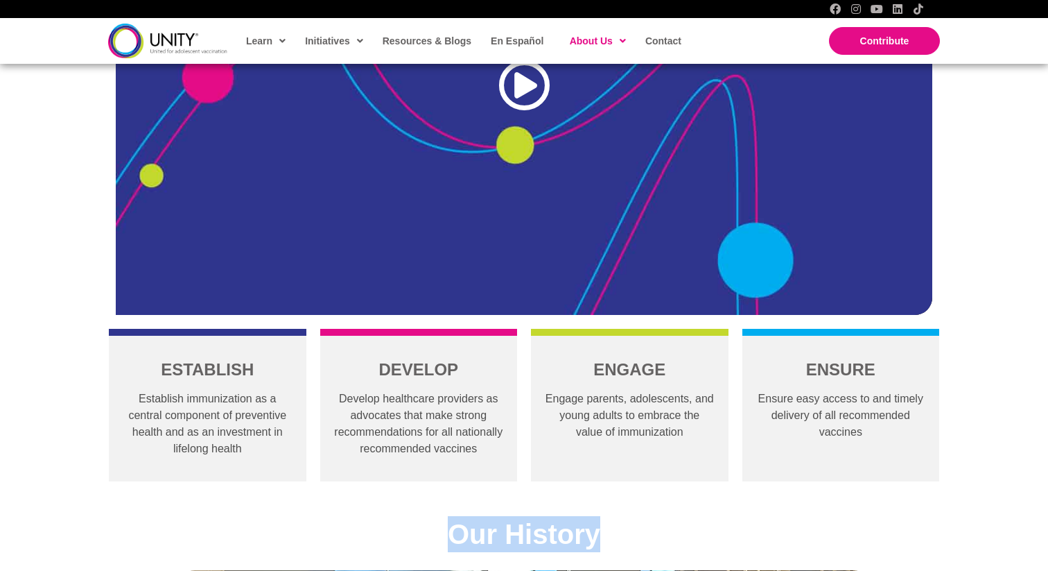
drag, startPoint x: 699, startPoint y: 508, endPoint x: 628, endPoint y: 539, distance: 77.3
click at [628, 539] on h2 "Our History" at bounding box center [524, 534] width 749 height 36
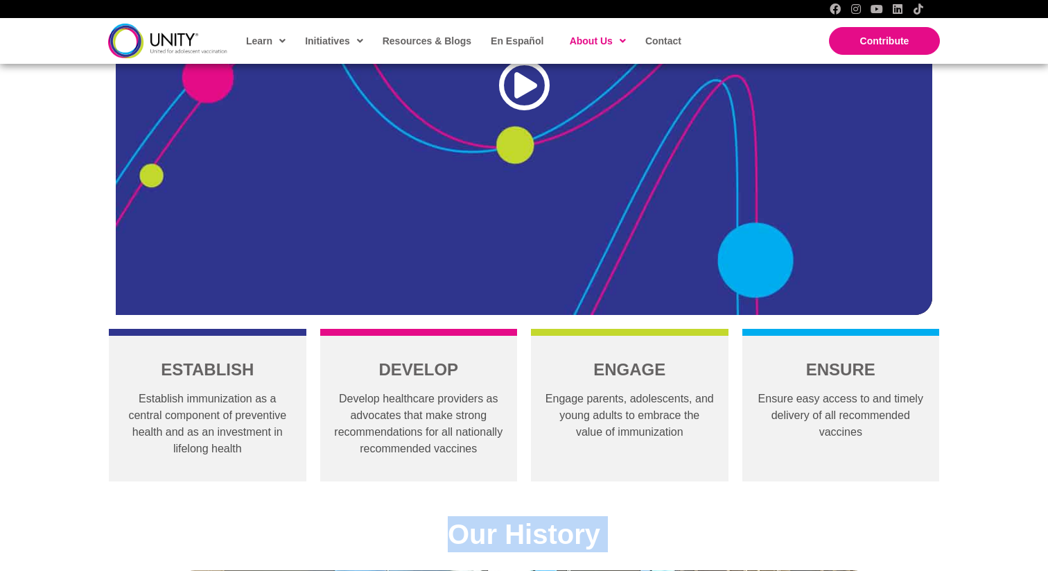
click at [628, 539] on h2 "Our History" at bounding box center [524, 534] width 749 height 36
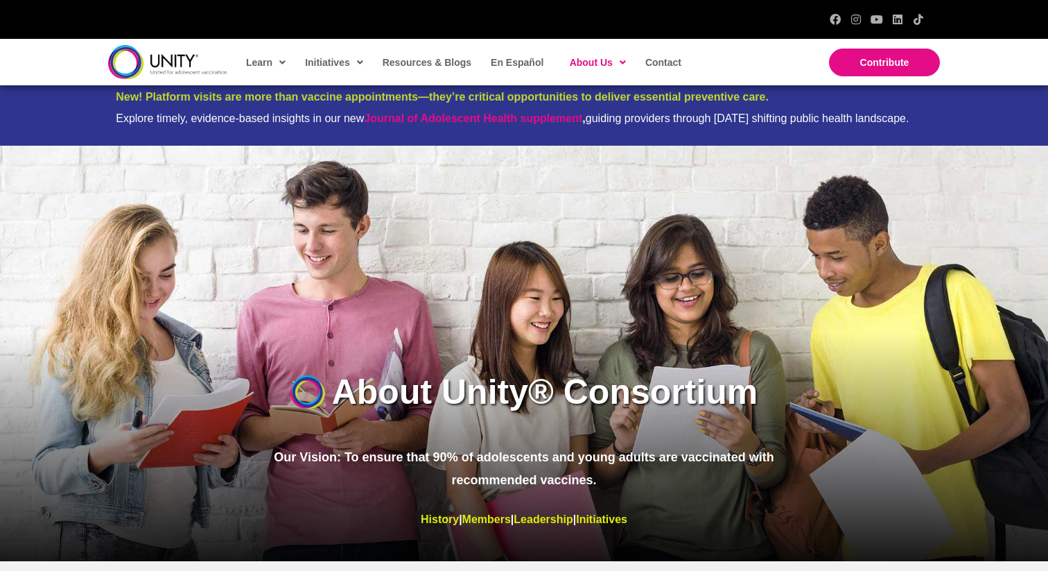
scroll to position [0, 0]
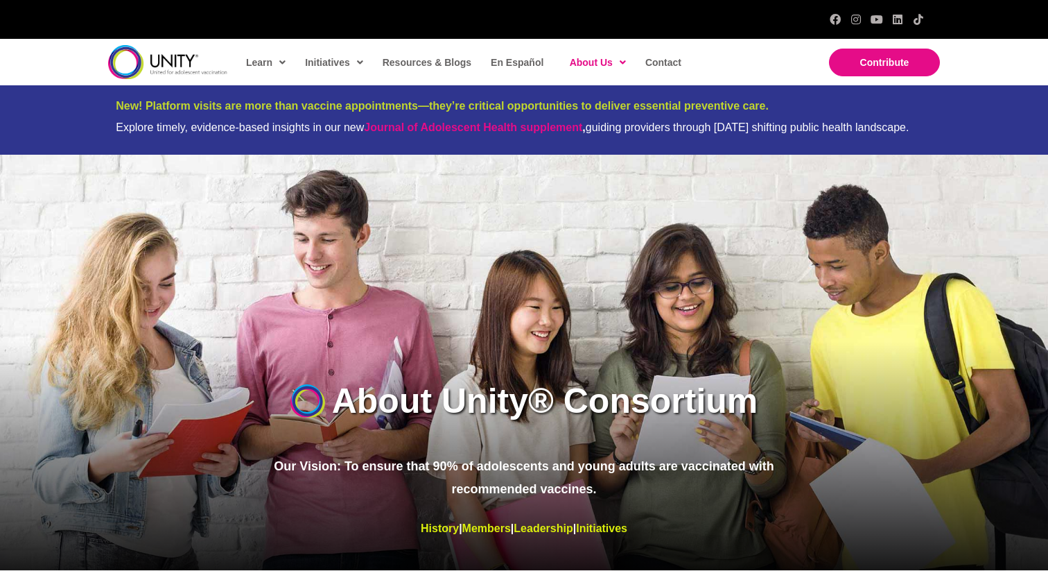
click at [144, 51] on img at bounding box center [167, 62] width 119 height 34
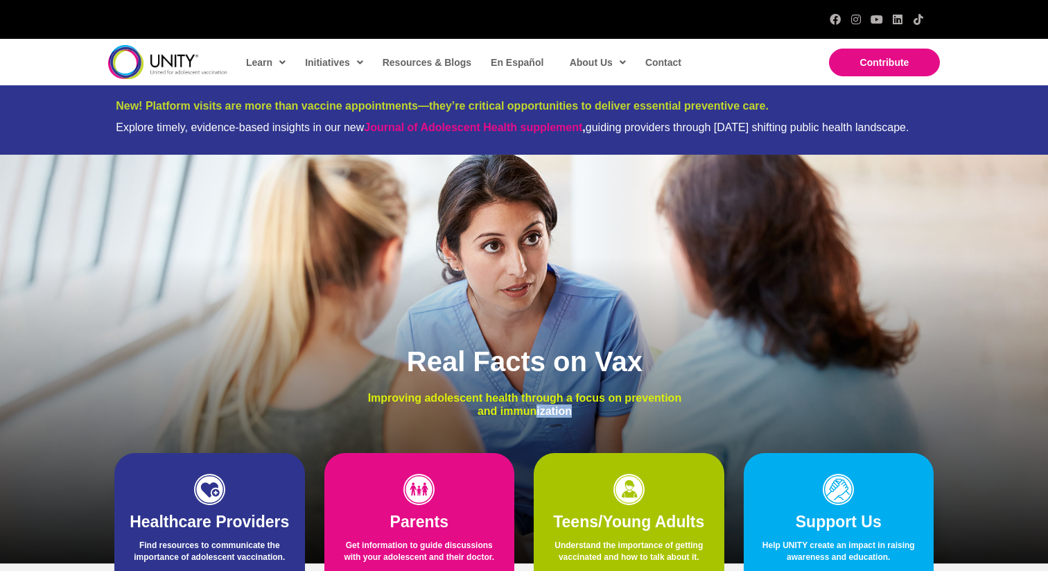
drag, startPoint x: 536, startPoint y: 406, endPoint x: 536, endPoint y: 427, distance: 21.5
click at [536, 427] on div "Real Facts on Vax Improving adolescent health through a focus on prevention and…" at bounding box center [525, 379] width 363 height 103
drag, startPoint x: 536, startPoint y: 427, endPoint x: 526, endPoint y: 297, distance: 130.7
click at [526, 297] on div "Real Facts on Vax Improving adolescent health through a focus on prevention and…" at bounding box center [524, 359] width 1048 height 409
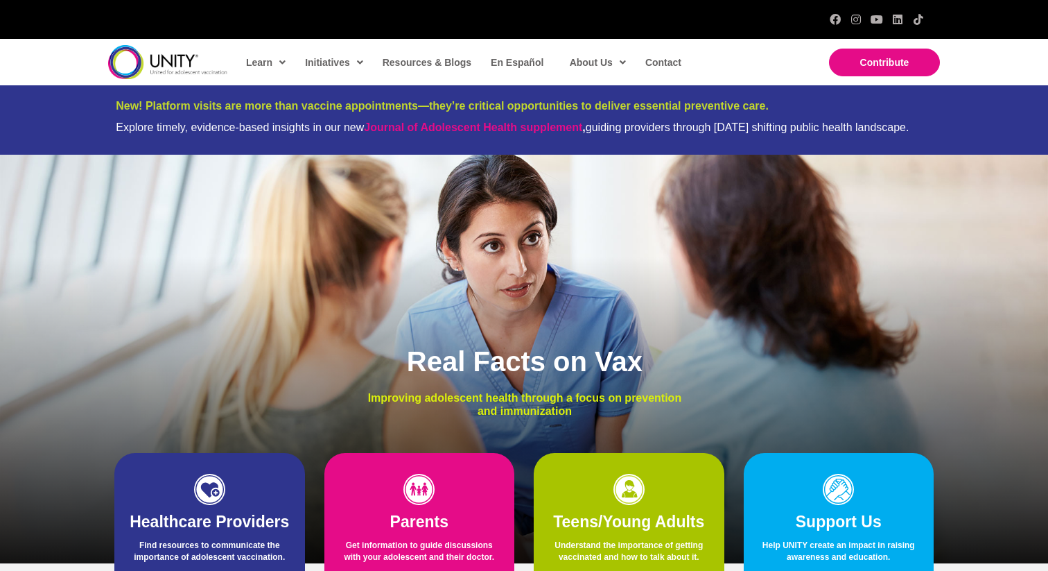
click at [526, 297] on div "Real Facts on Vax Improving adolescent health through a focus on prevention and…" at bounding box center [524, 359] width 1048 height 409
